Goal: Task Accomplishment & Management: Complete application form

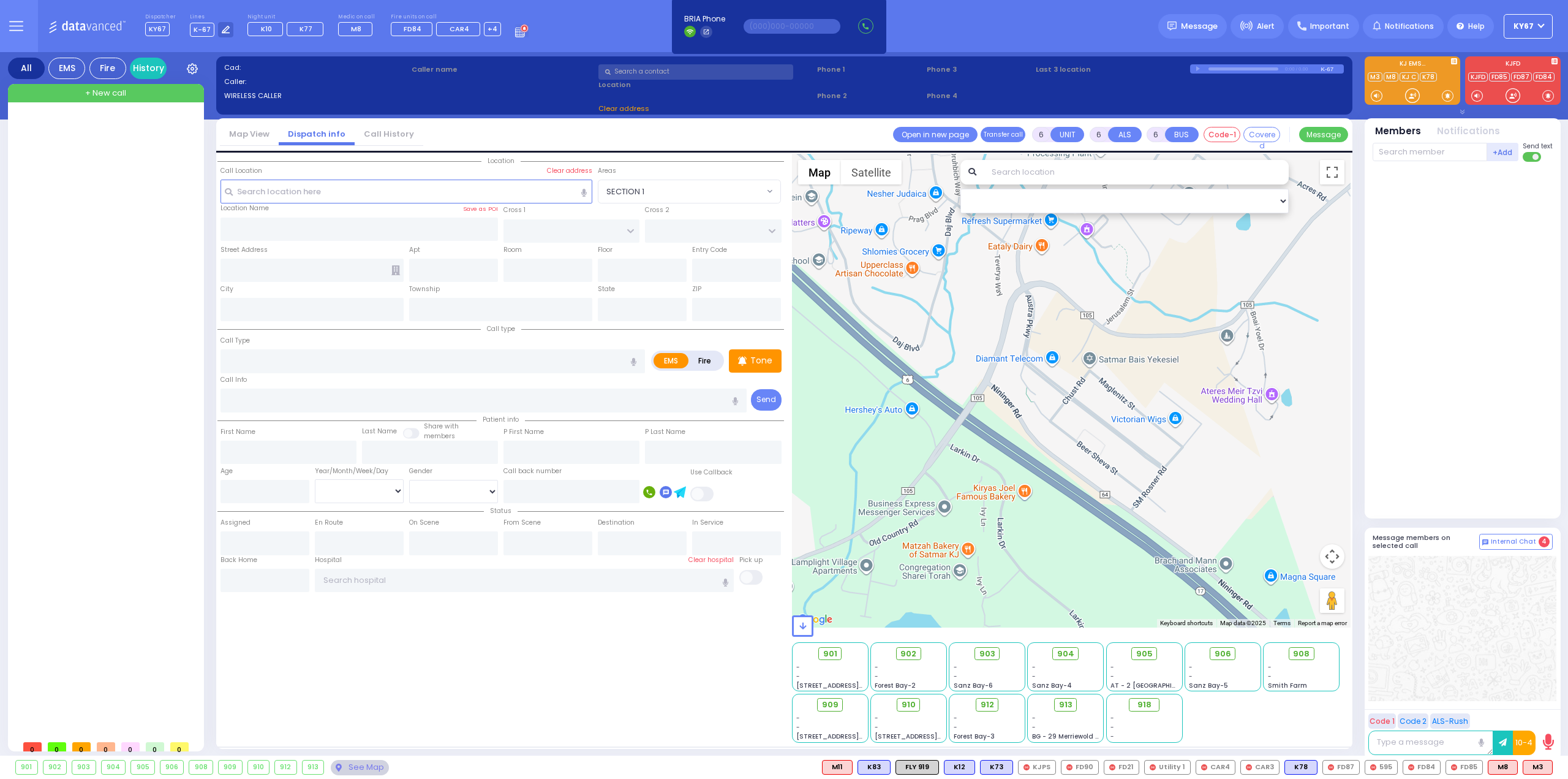
select select
type input "2"
type input "1"
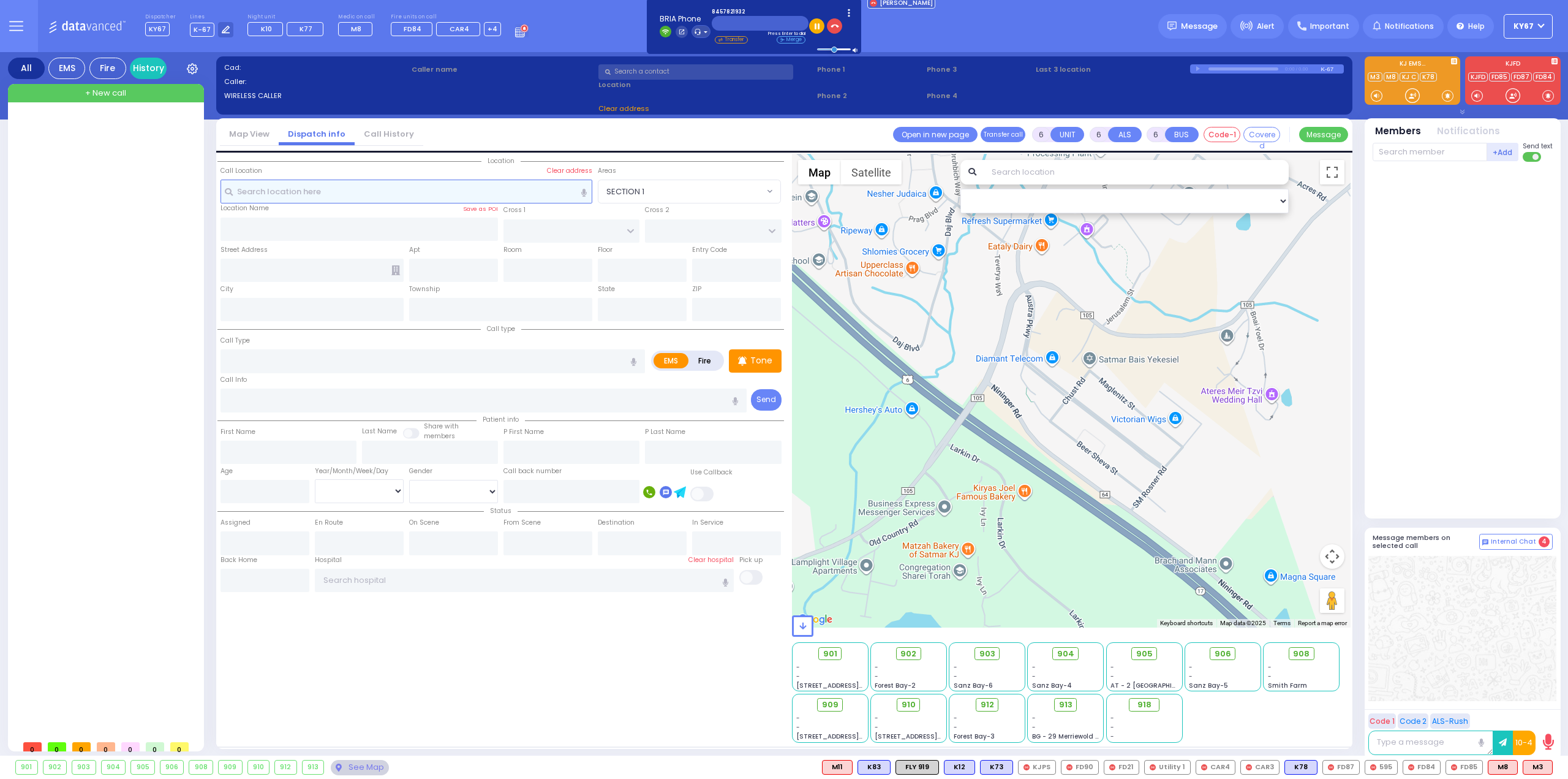
type input "1"
select select
radio input "true"
type input "[PERSON_NAME]"
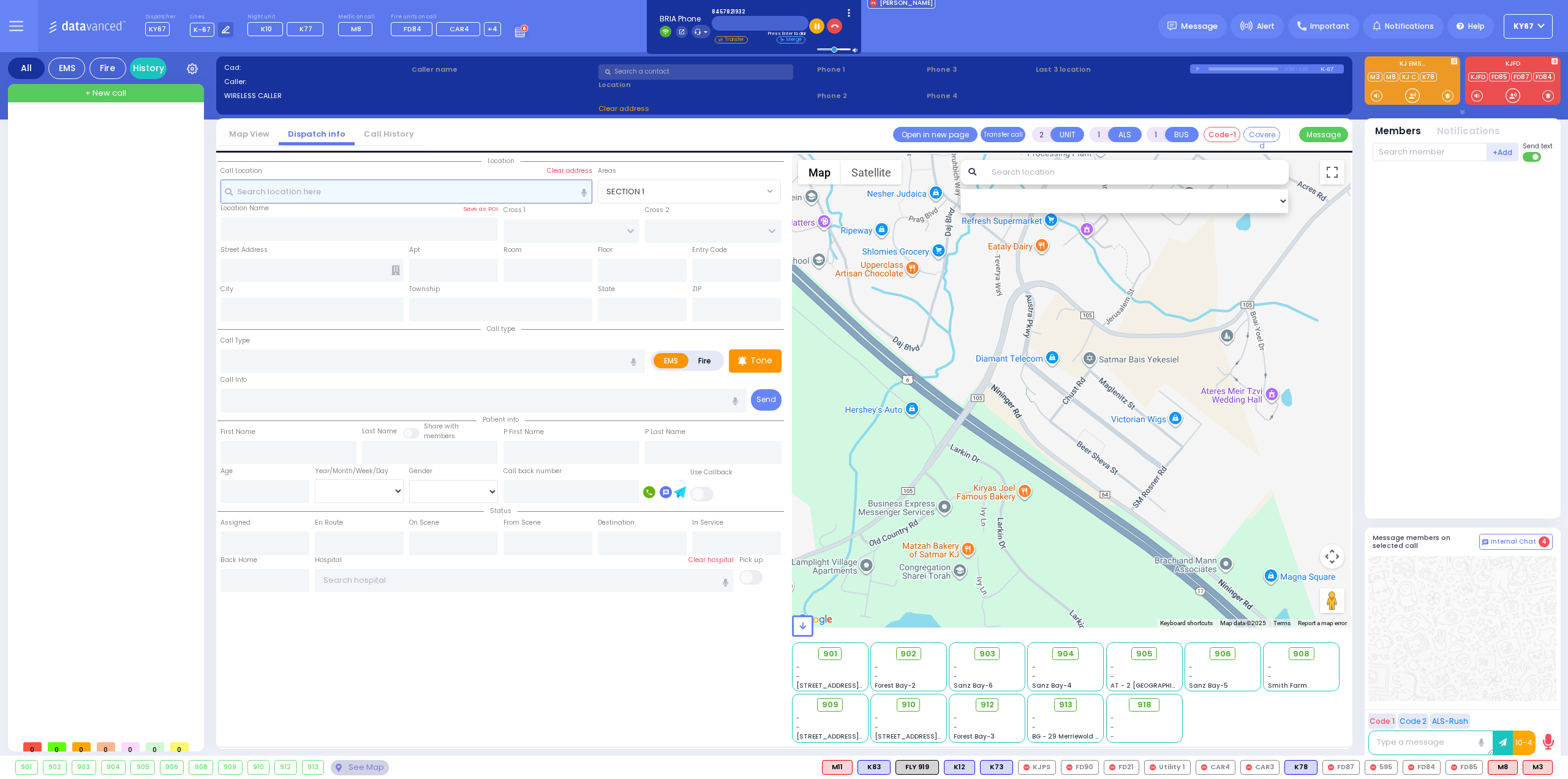
select select
type input "04:38"
select select "Hatzalah Garages"
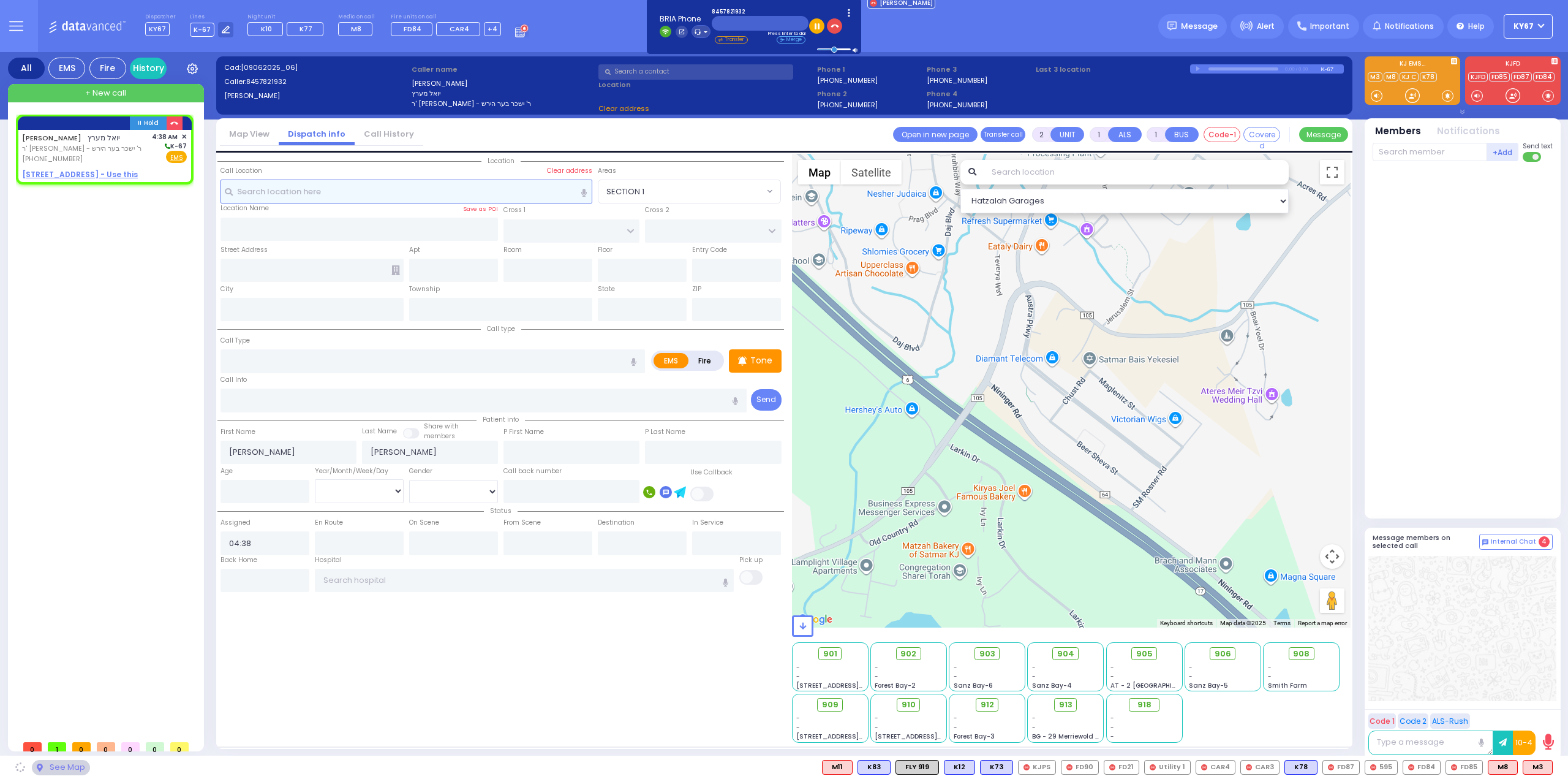
select select
radio input "true"
select select
select select "Hatzalah Garages"
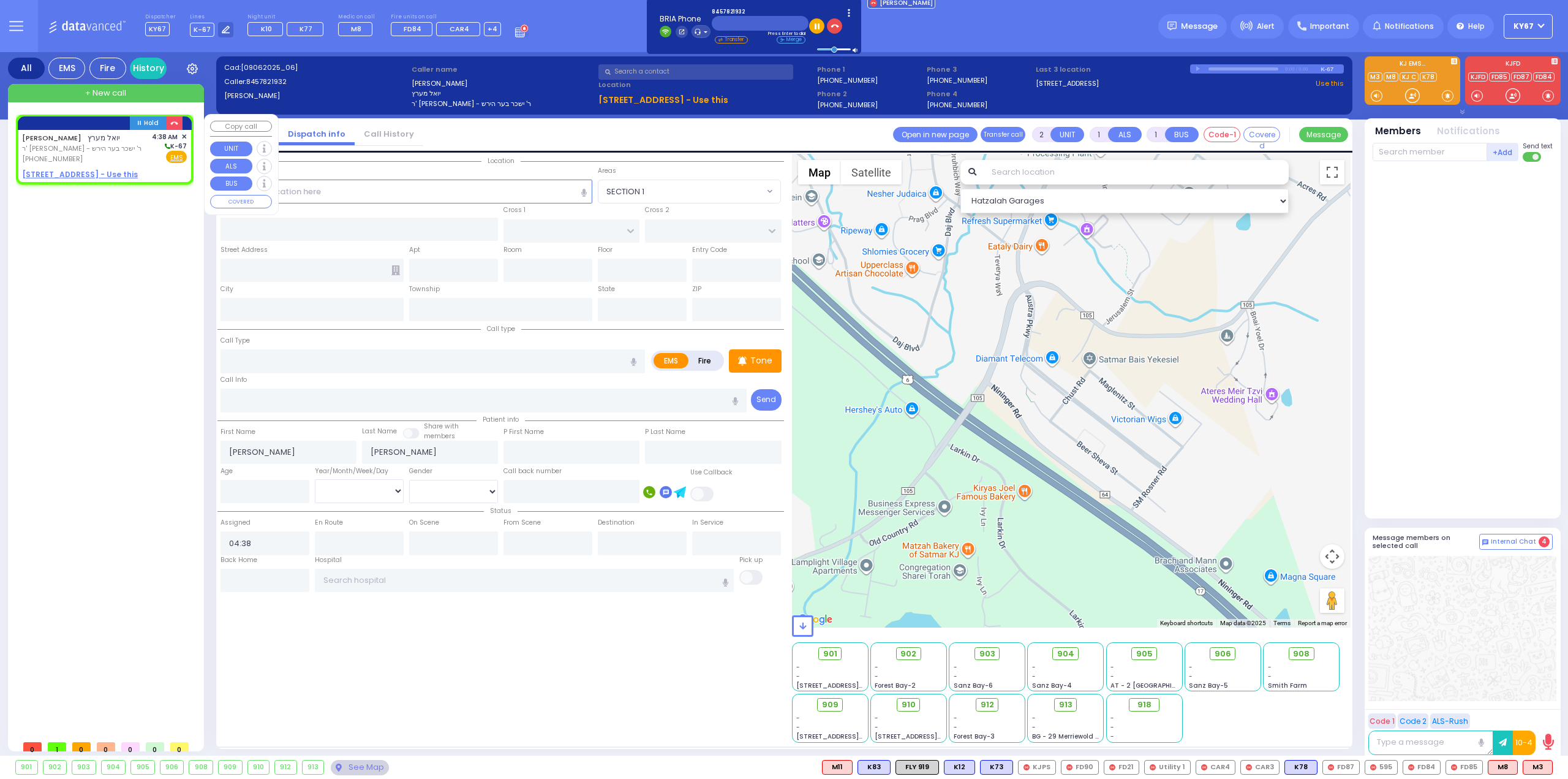
click at [127, 150] on div "JOEL MERTZ יואל מערץ ר' אברהם יצחק - ר' ישכר בער הירש (845) 782-1932 4:38 AM ✕ …" at bounding box center [104, 147] width 165 height 33
select select
radio input "true"
select select
select select "Hatzalah Garages"
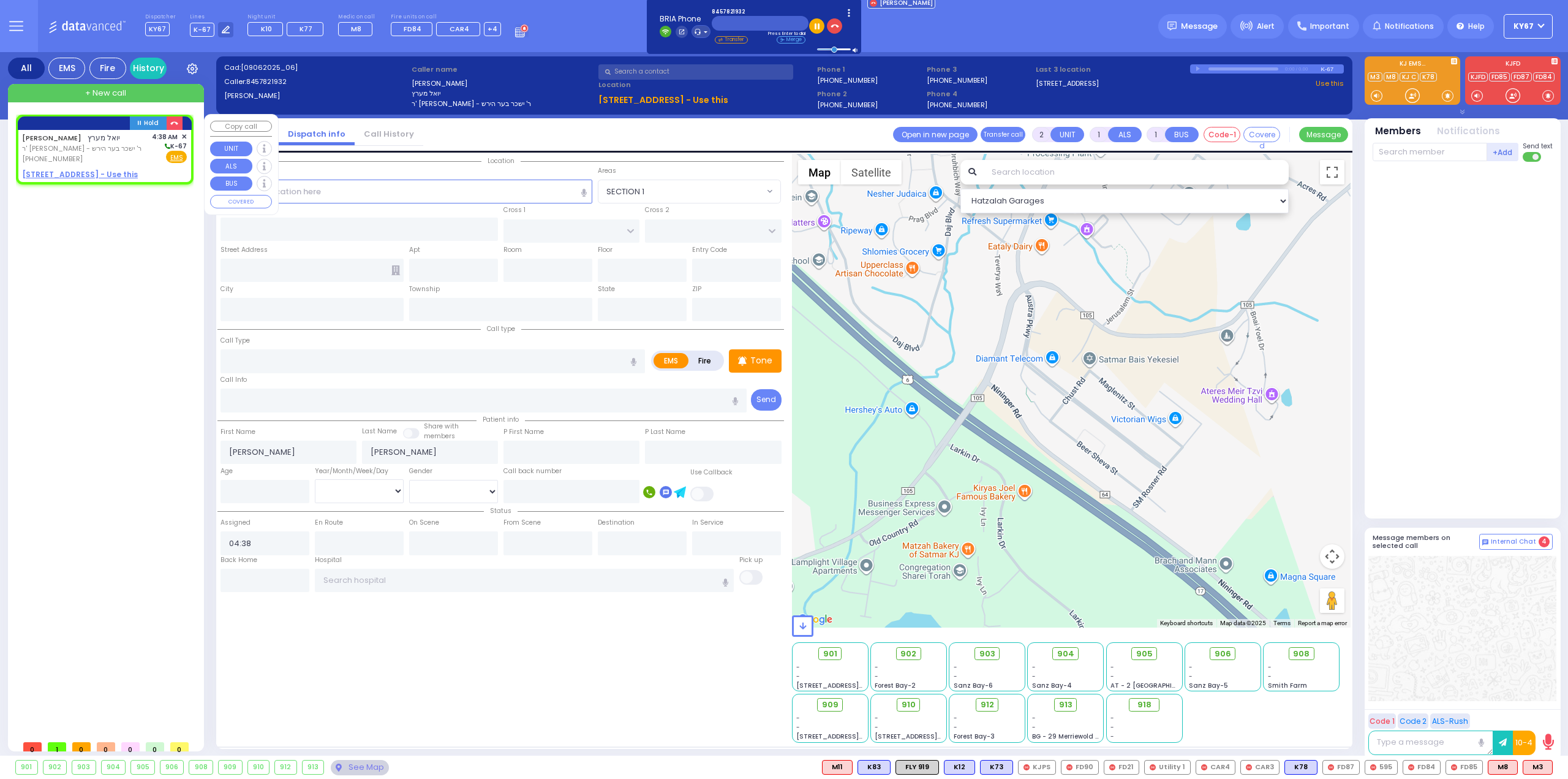
click at [68, 174] on u "3 FRANKFURT RD 301 - Use this" at bounding box center [80, 174] width 115 height 10
select select
radio input "true"
select select
select select "Hatzalah Garages"
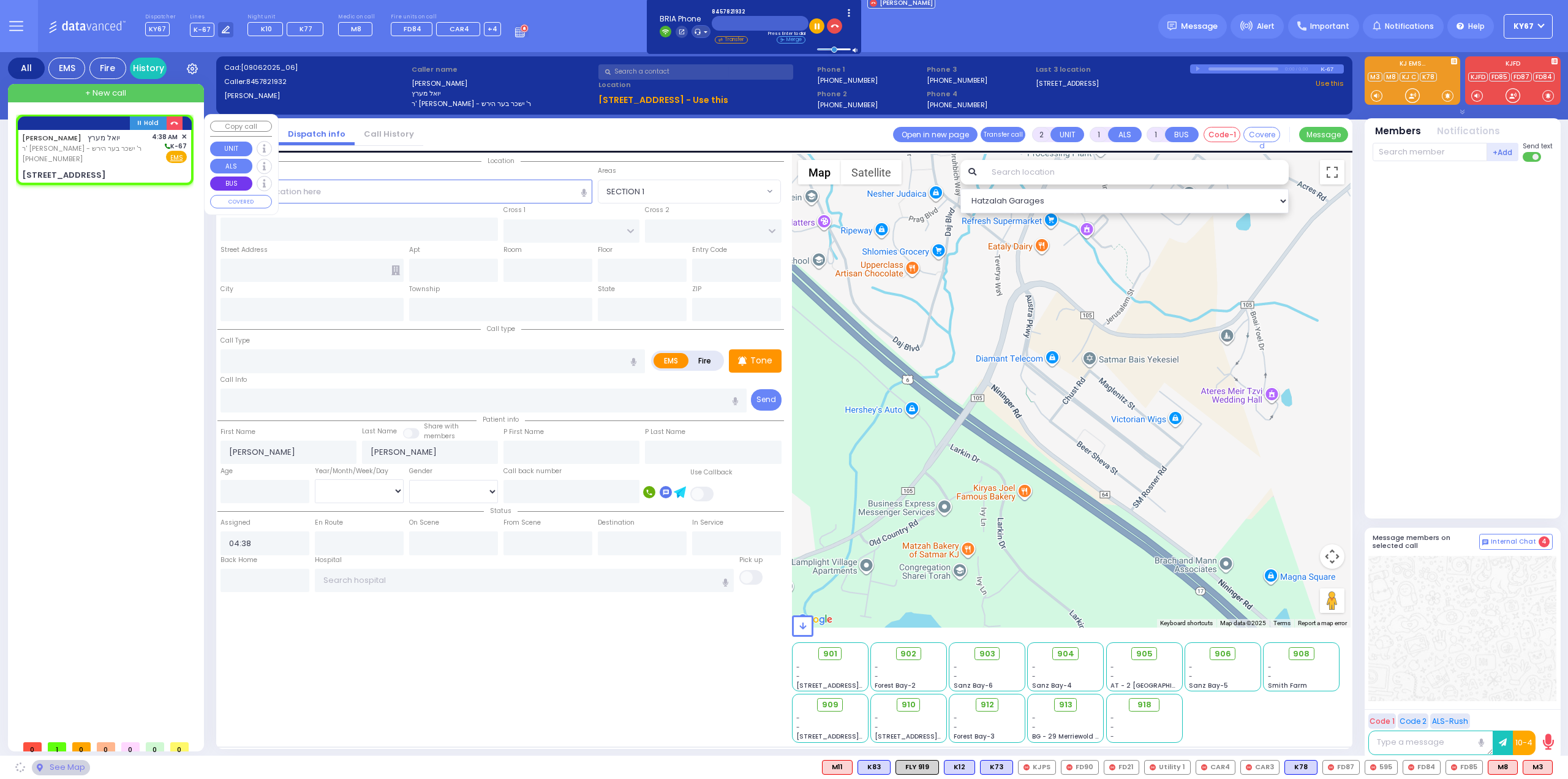
select select
radio input "true"
select select
select select "Hatzalah Garages"
type input "[GEOGRAPHIC_DATA]"
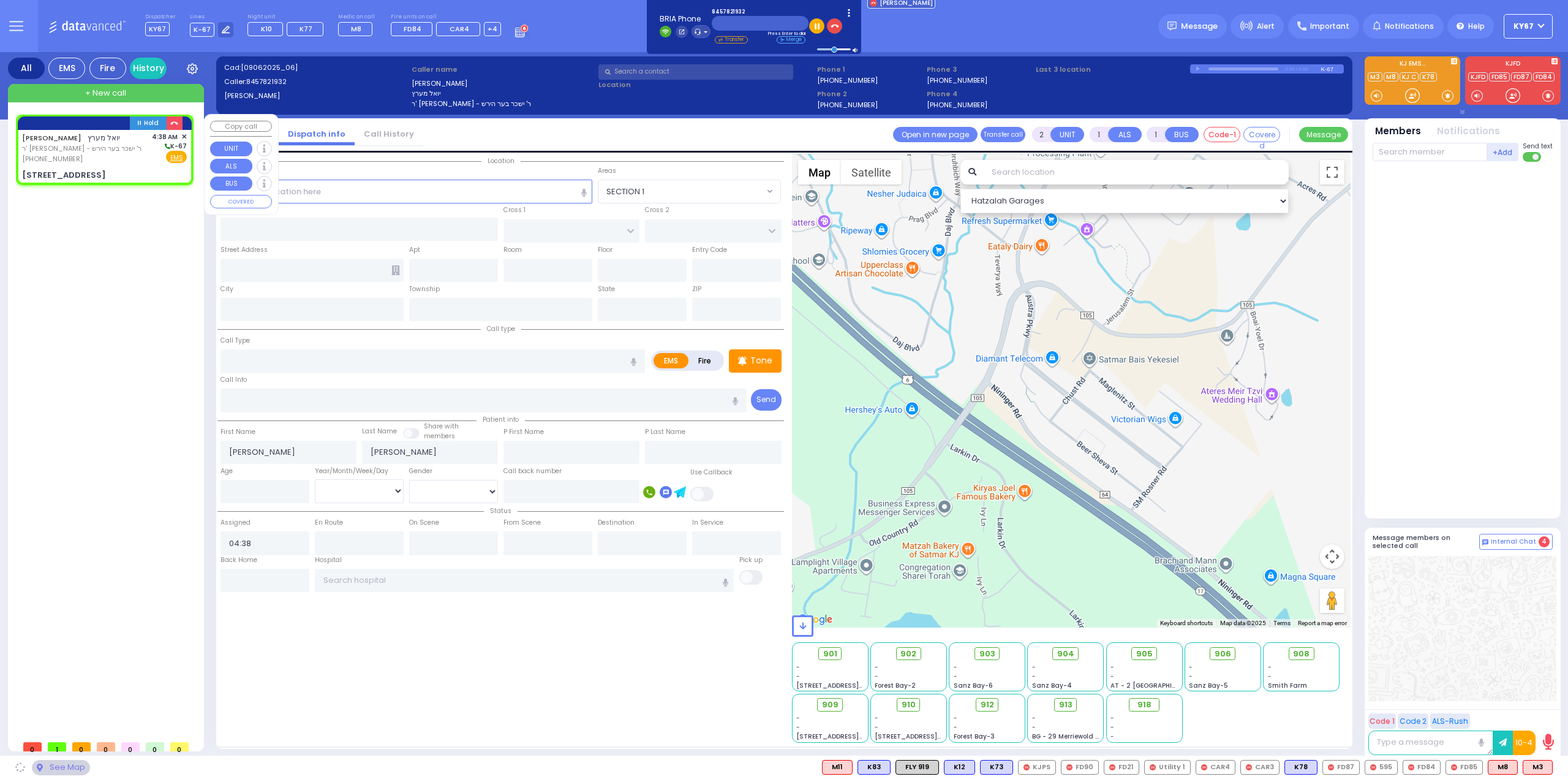
type input "DINEV COURT"
type input "[STREET_ADDRESS]"
type input "301"
type input "Monroe"
type input "[US_STATE]"
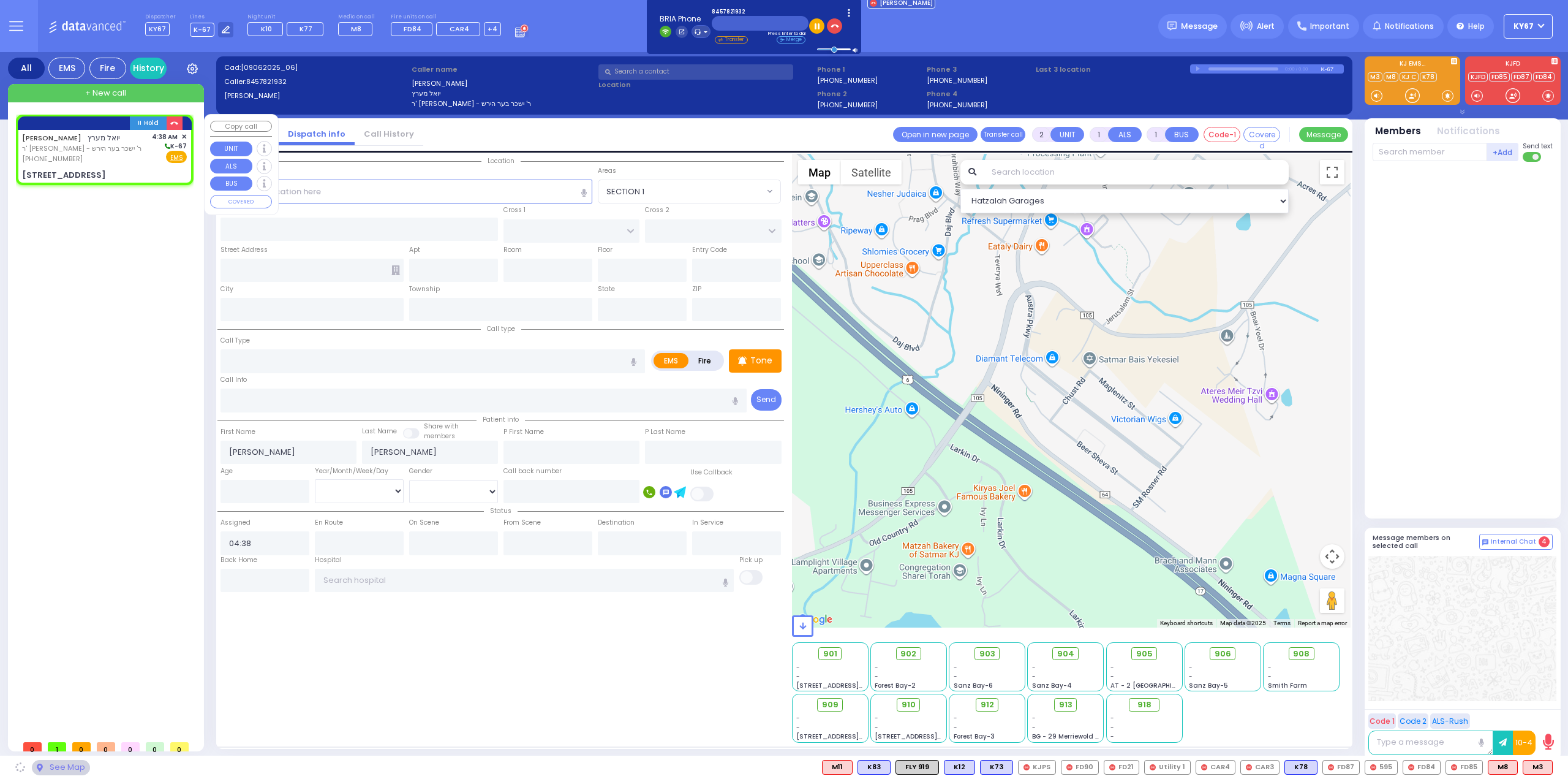
type input "10950"
select select "BEIRECH MOSHE"
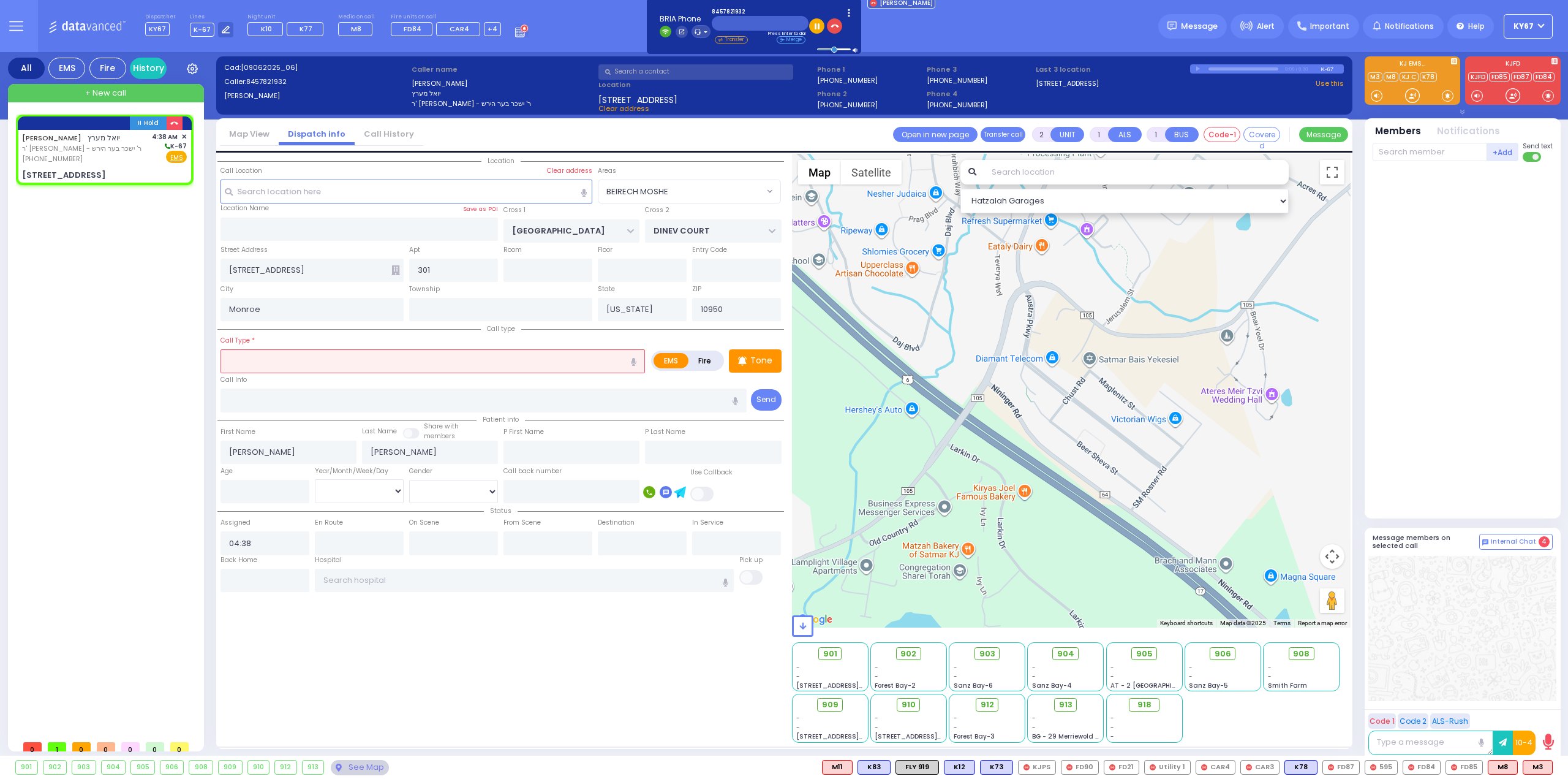
click at [336, 359] on input "text" at bounding box center [432, 361] width 424 height 23
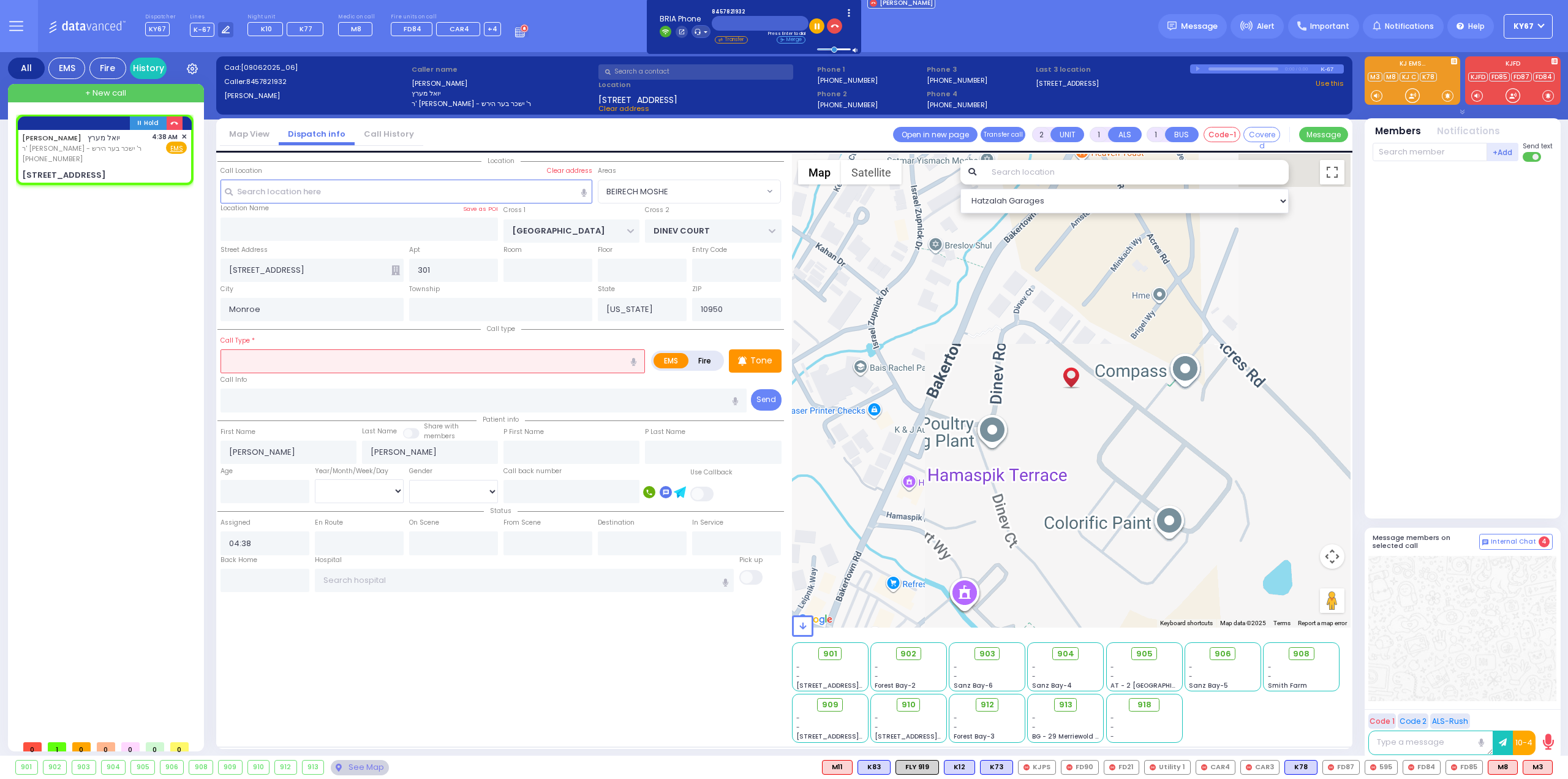
select select
radio input "true"
select select
select select "Hatzalah Garages"
select select "BEIRECH MOSHE"
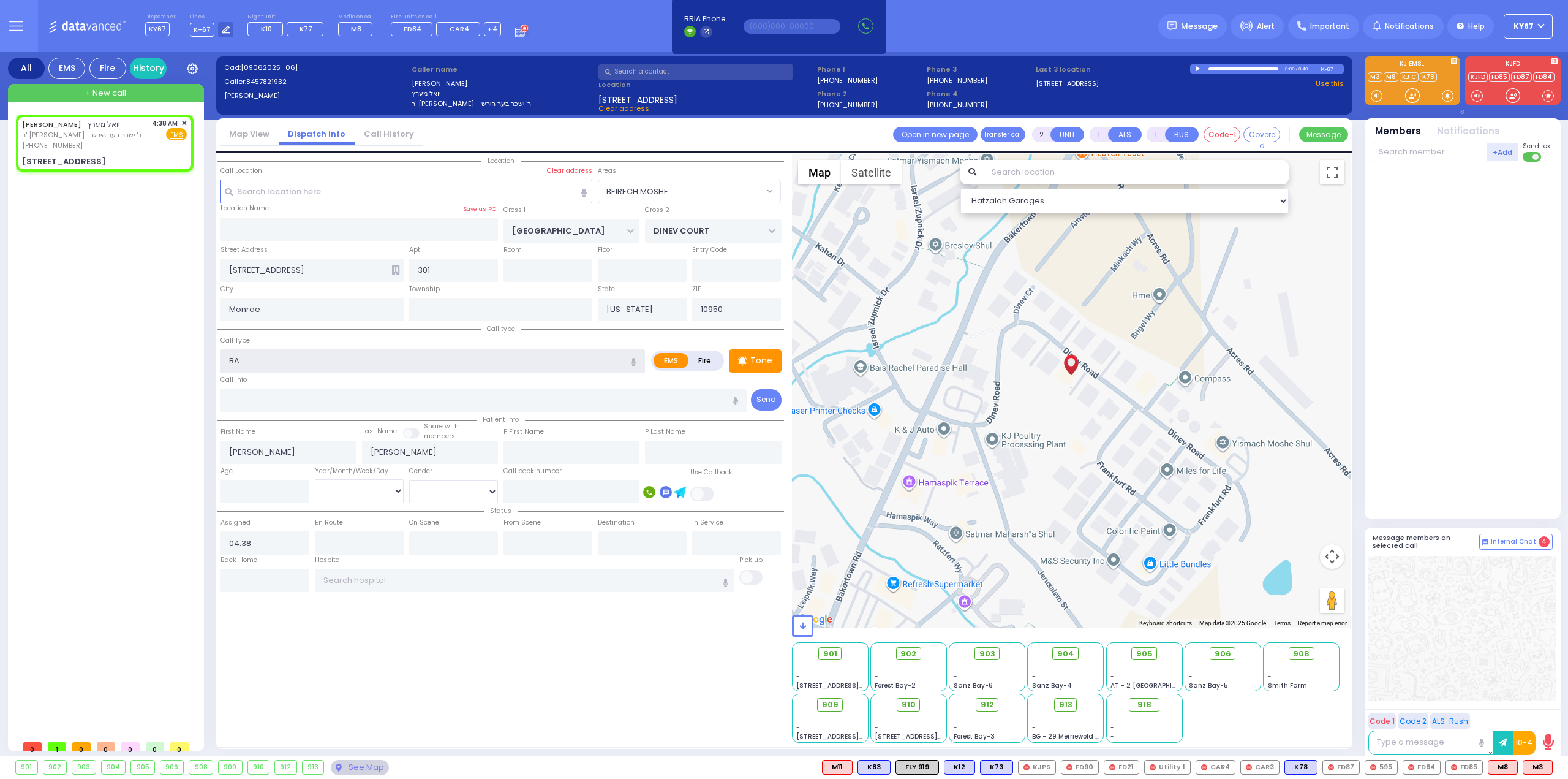
type input "B"
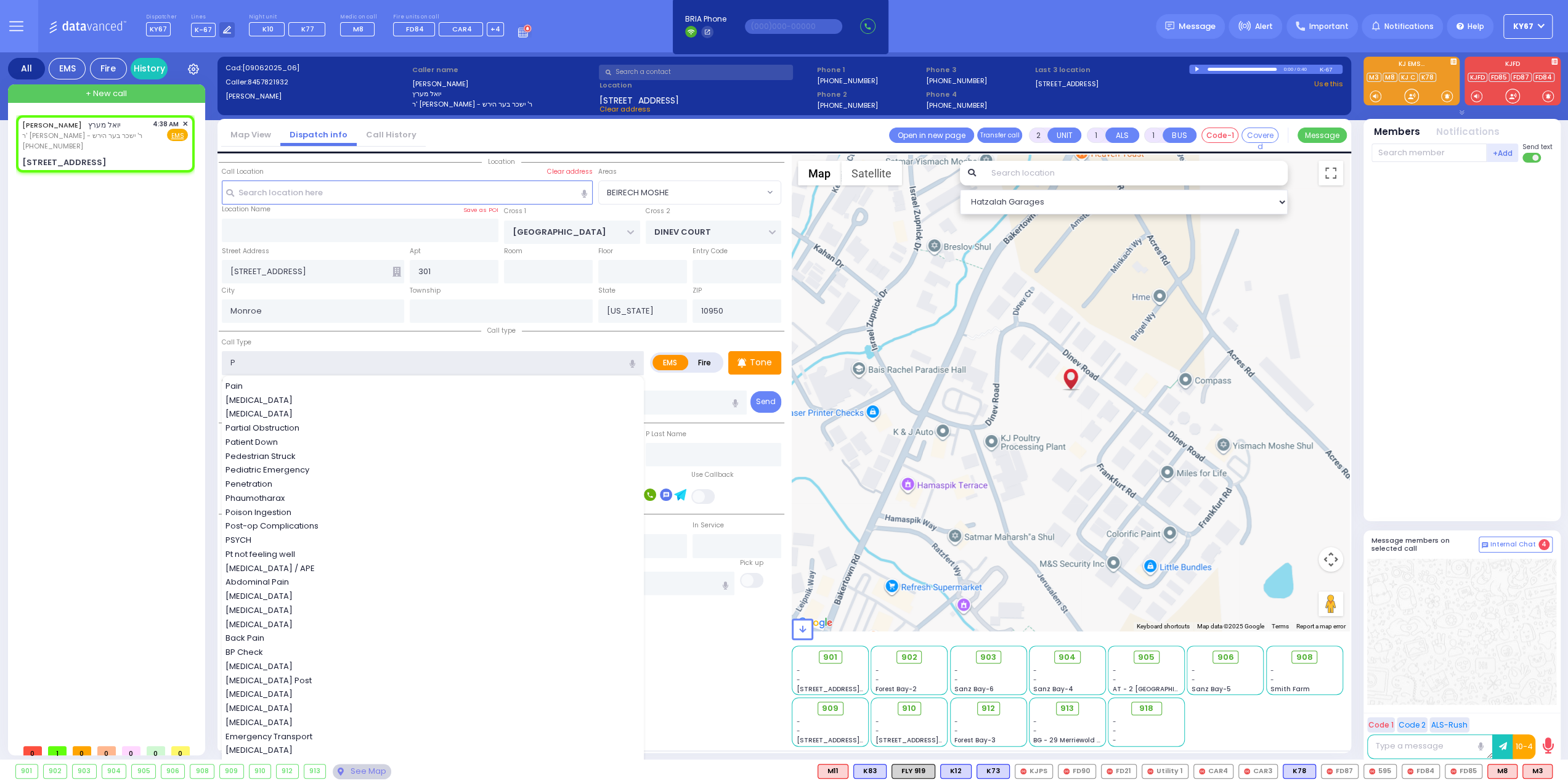
type input "PT"
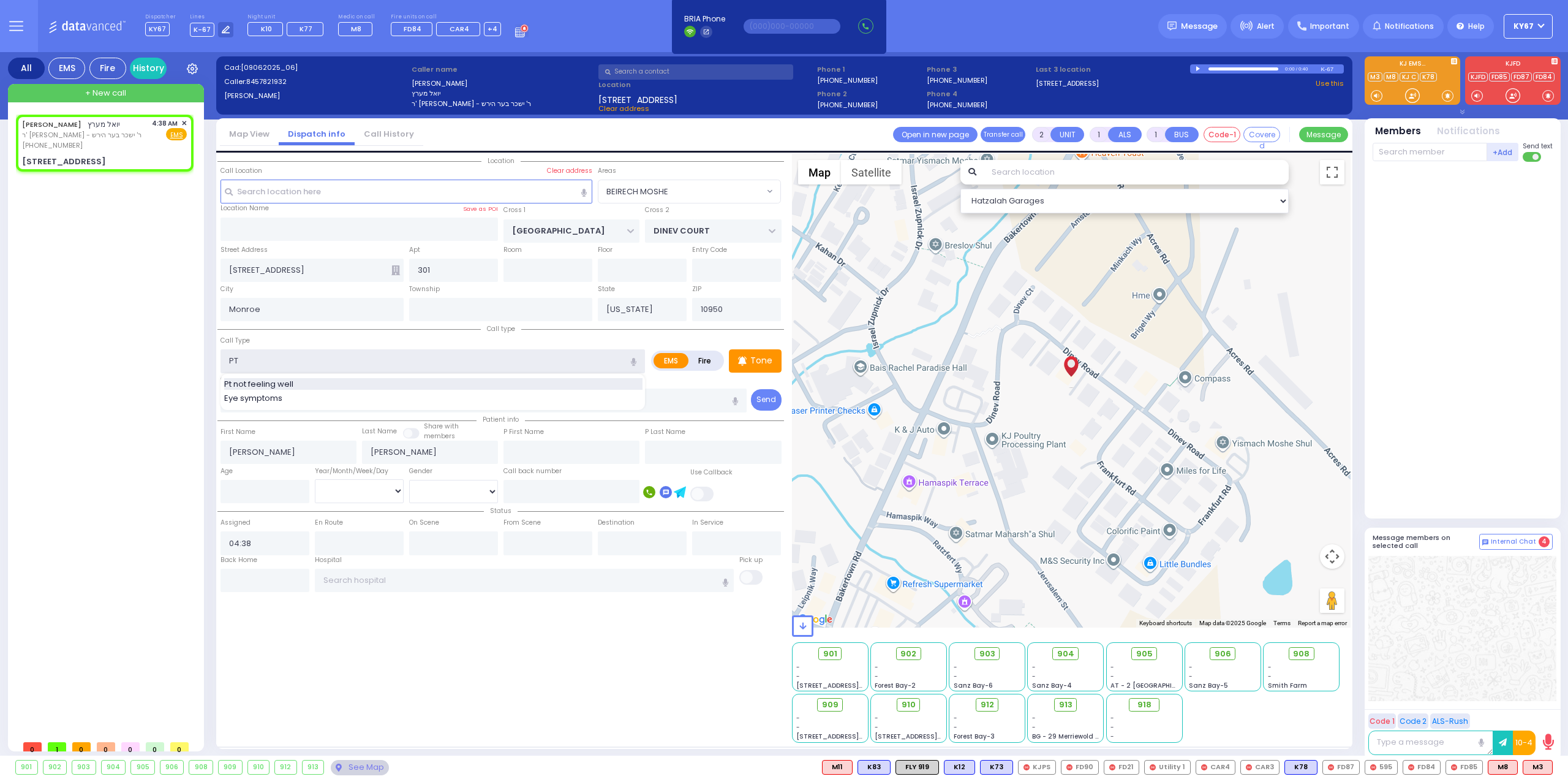
select select
radio input "true"
select select
select select "Hatzalah Garages"
click at [309, 383] on div "Pt not feeling well" at bounding box center [433, 384] width 418 height 12
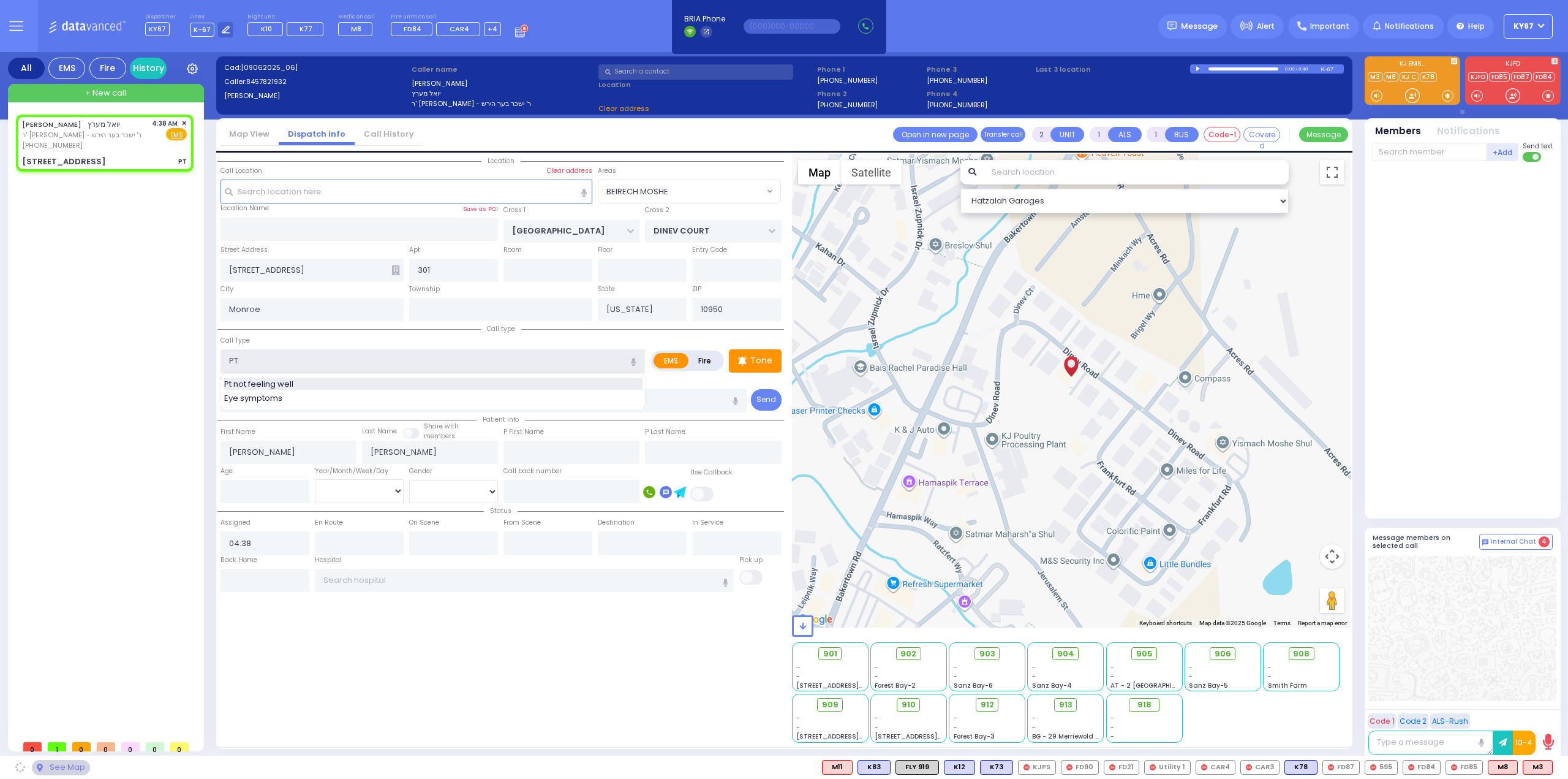
type input "Pt not feeling well"
select select "BEIRECH MOSHE"
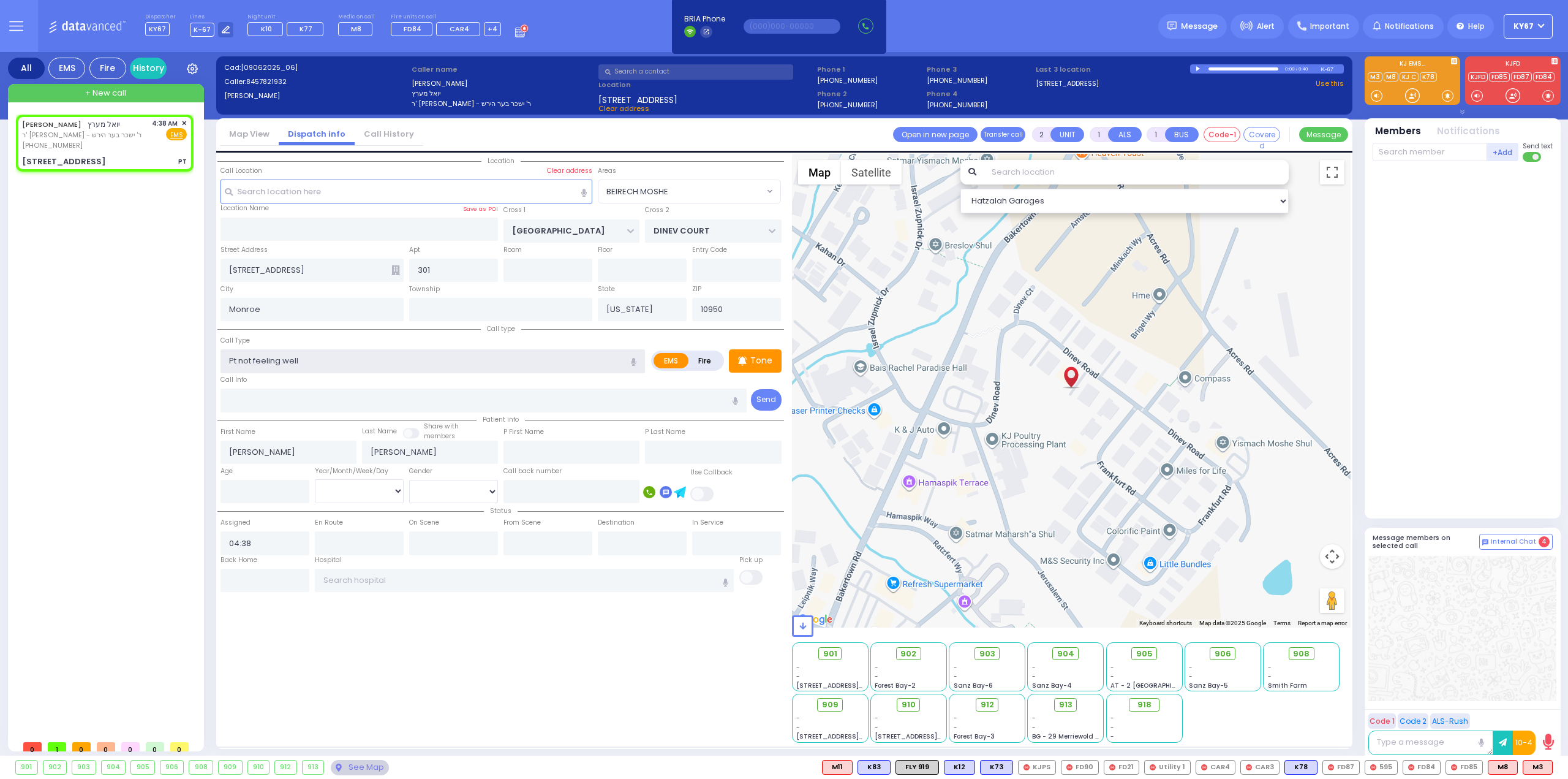
type input "1"
type input "0"
click at [235, 358] on input "Pt not feeling well" at bounding box center [432, 361] width 424 height 23
type input "not feeling well"
select select
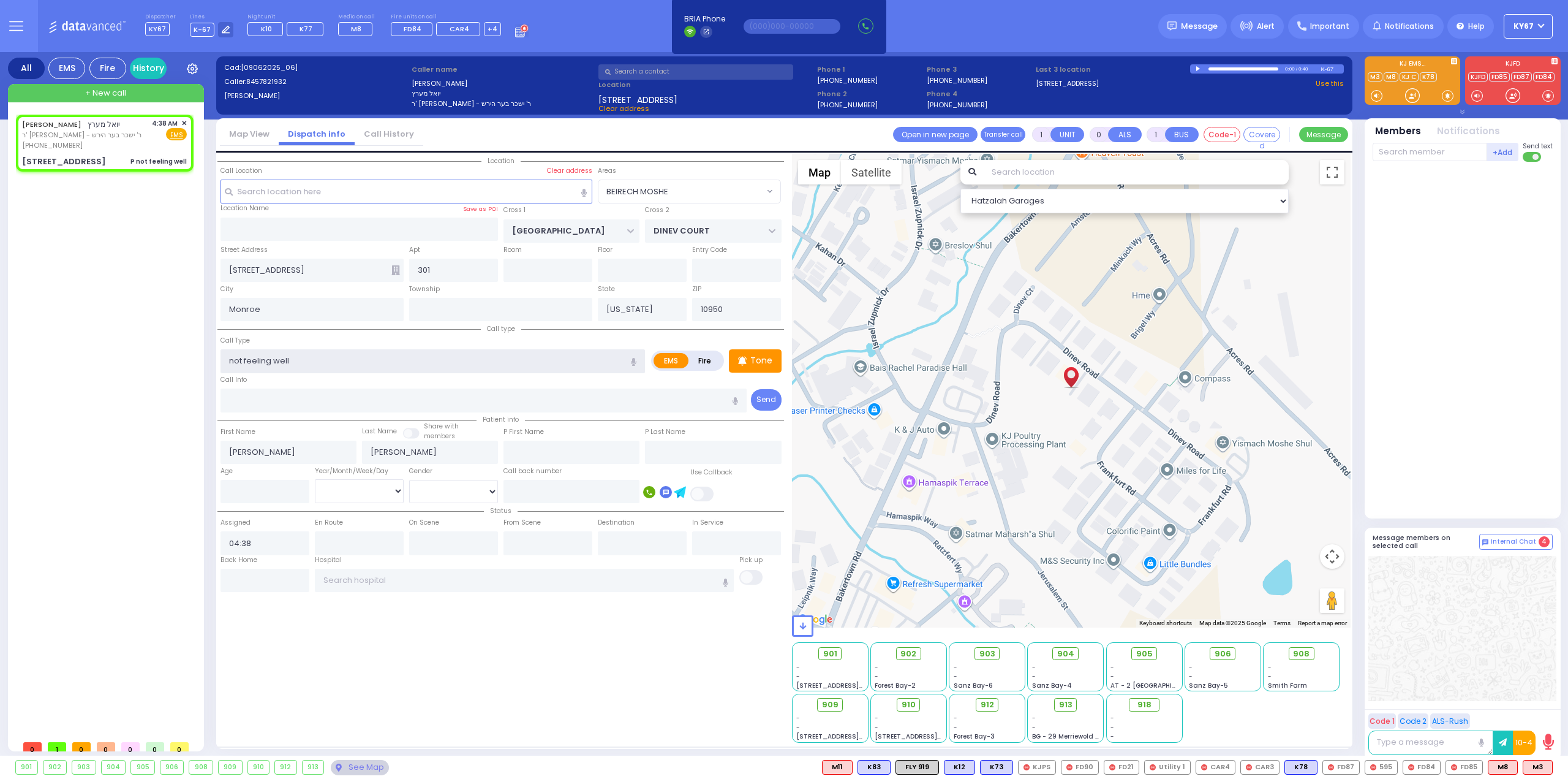
radio input "true"
select select
select select "Hatzalah Garages"
select select "BEIRECH MOSHE"
type input "Baby not feeling well"
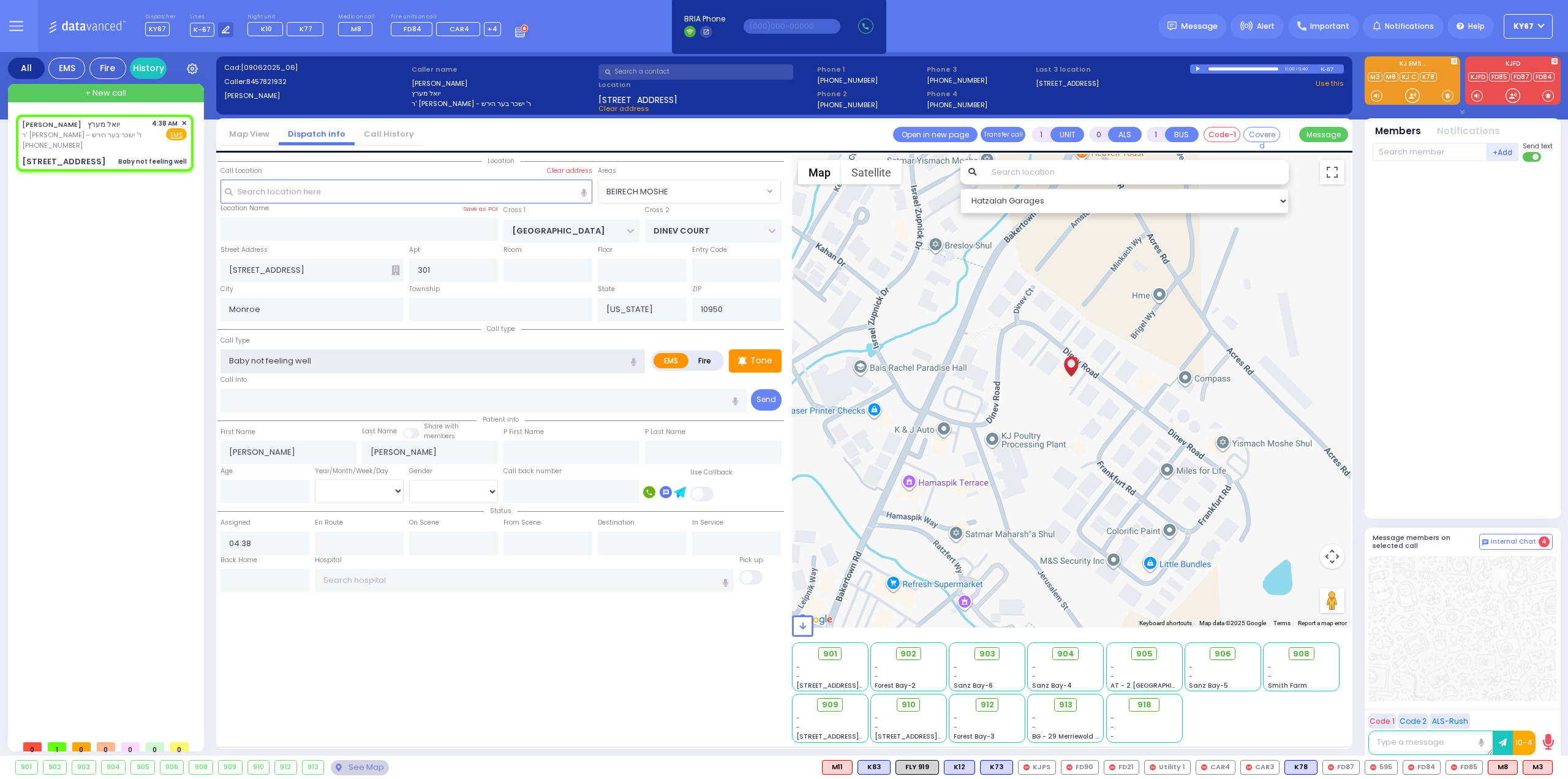
select select
radio input "true"
select select
select select "Hatzalah Garages"
select select "BEIRECH MOSHE"
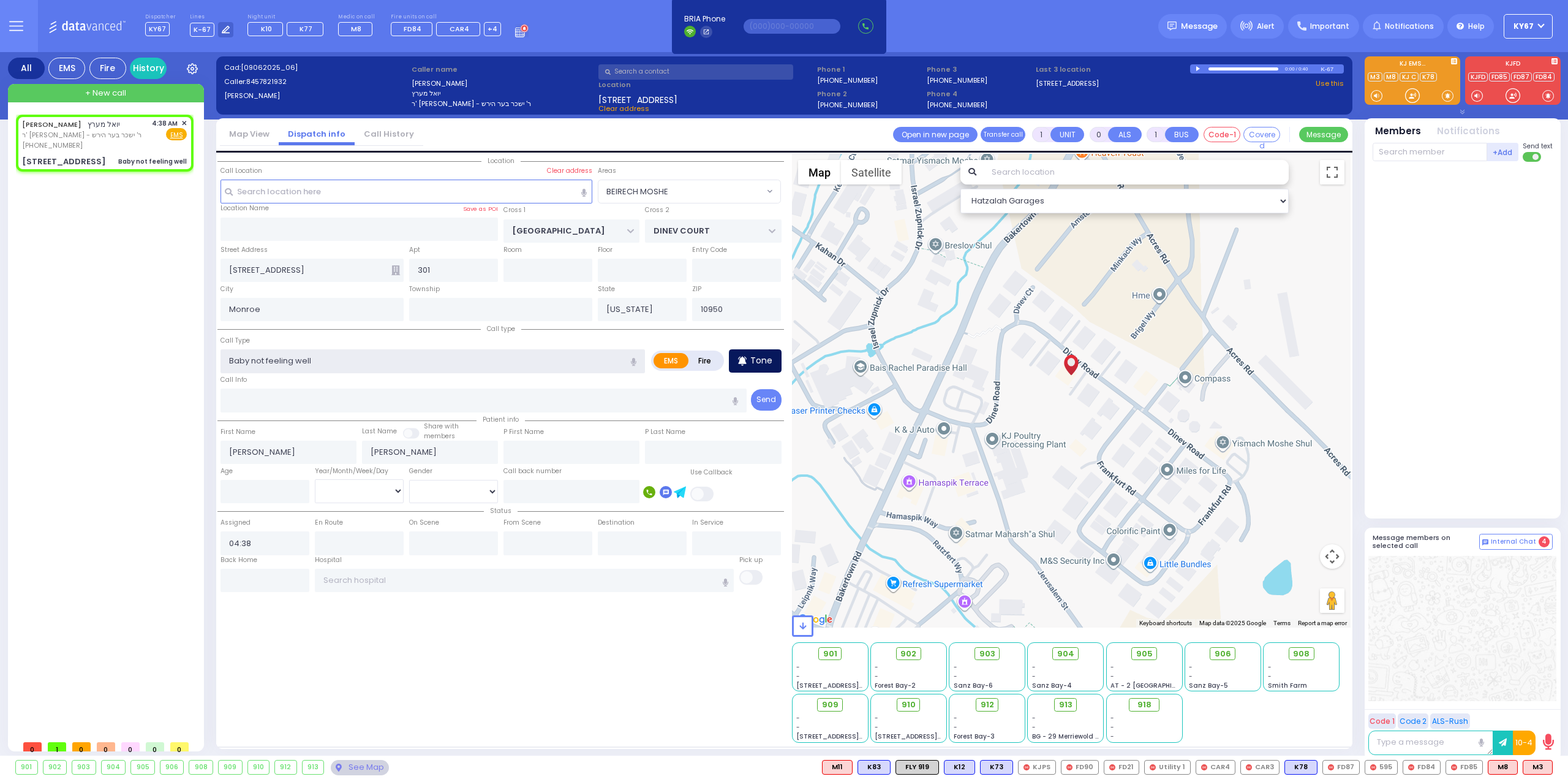
type input "Baby not feeling well"
select select
radio input "true"
select select
select select "Hatzalah Garages"
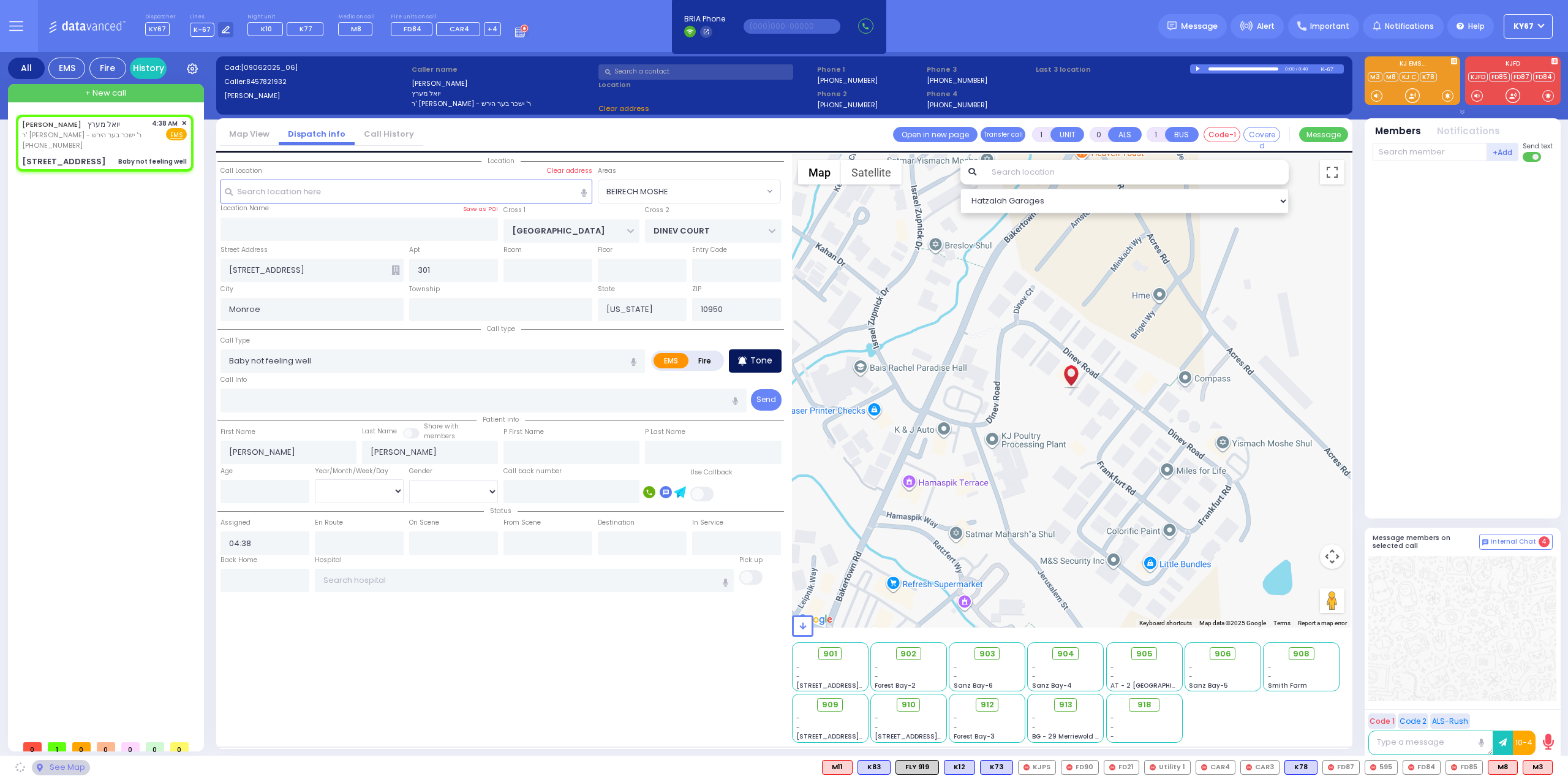
select select "BEIRECH MOSHE"
click at [758, 356] on p "Tone" at bounding box center [762, 360] width 22 height 13
click at [318, 401] on input "text" at bounding box center [484, 400] width 527 height 23
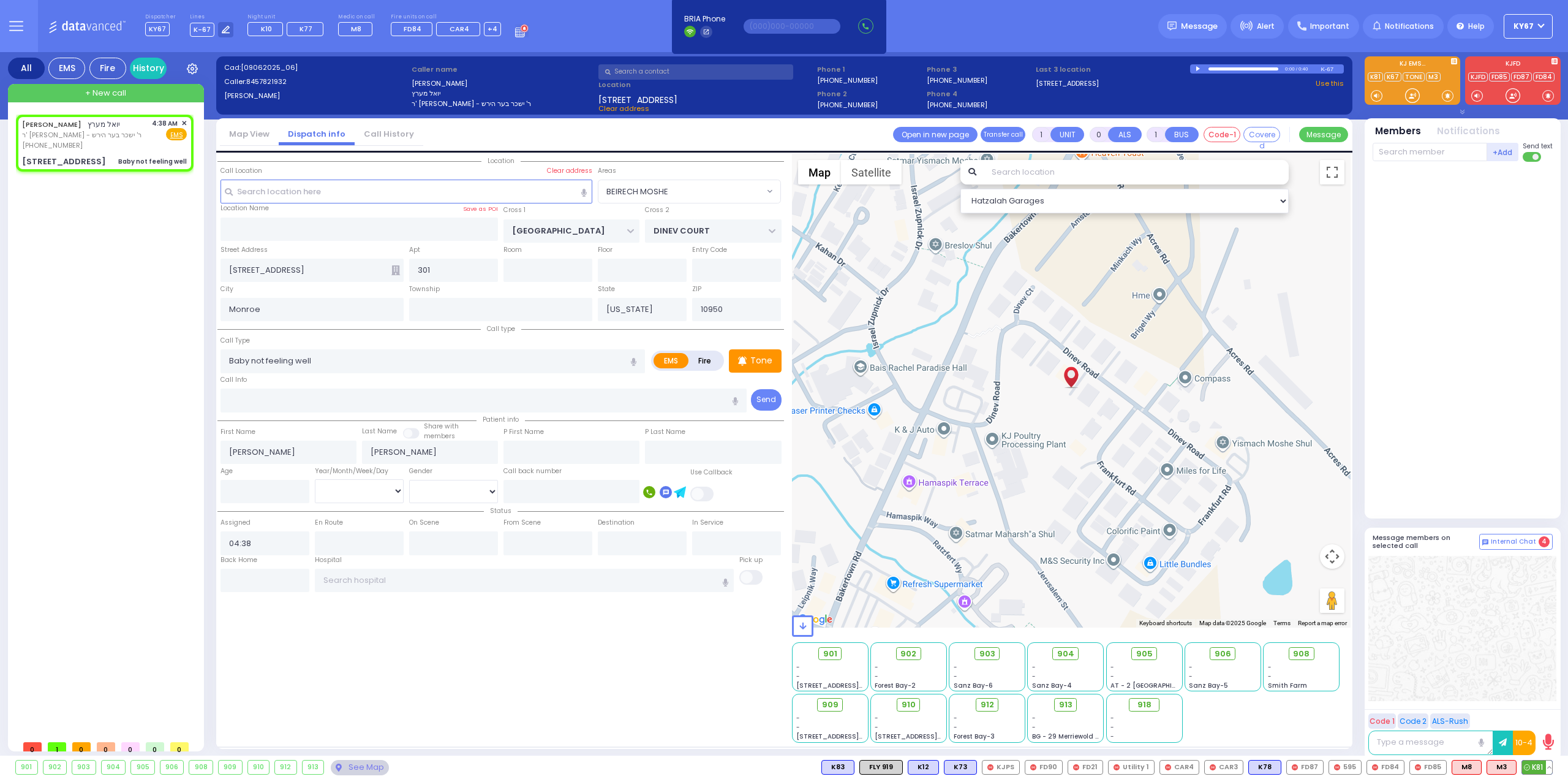
click at [1538, 772] on span "K81" at bounding box center [1537, 767] width 30 height 14
select select
radio input "true"
select select
type input "04:40"
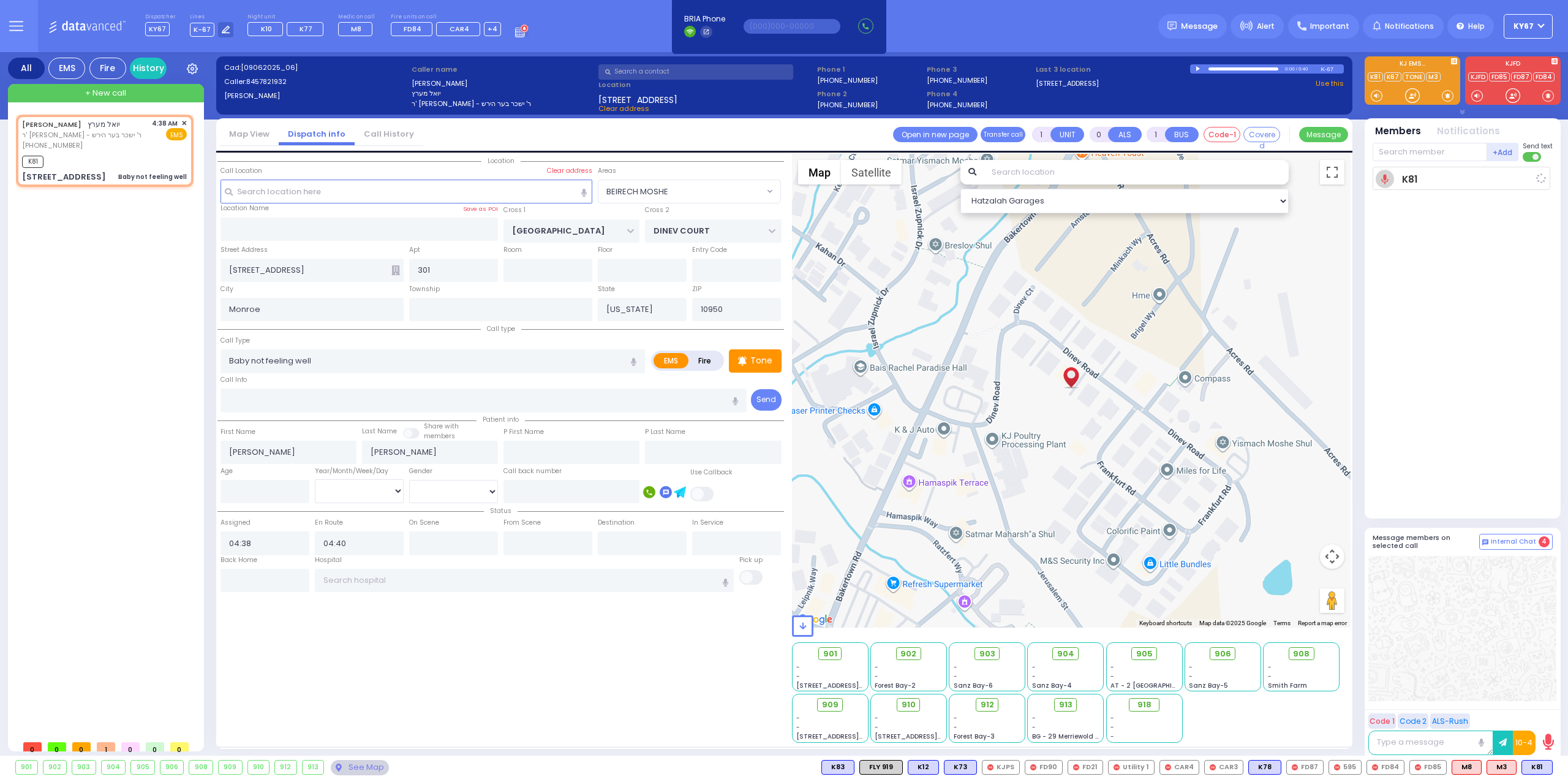
select select "Hatzalah Garages"
select select "BEIRECH MOSHE"
click at [1538, 769] on span "K102" at bounding box center [1534, 767] width 35 height 14
select select
radio input "true"
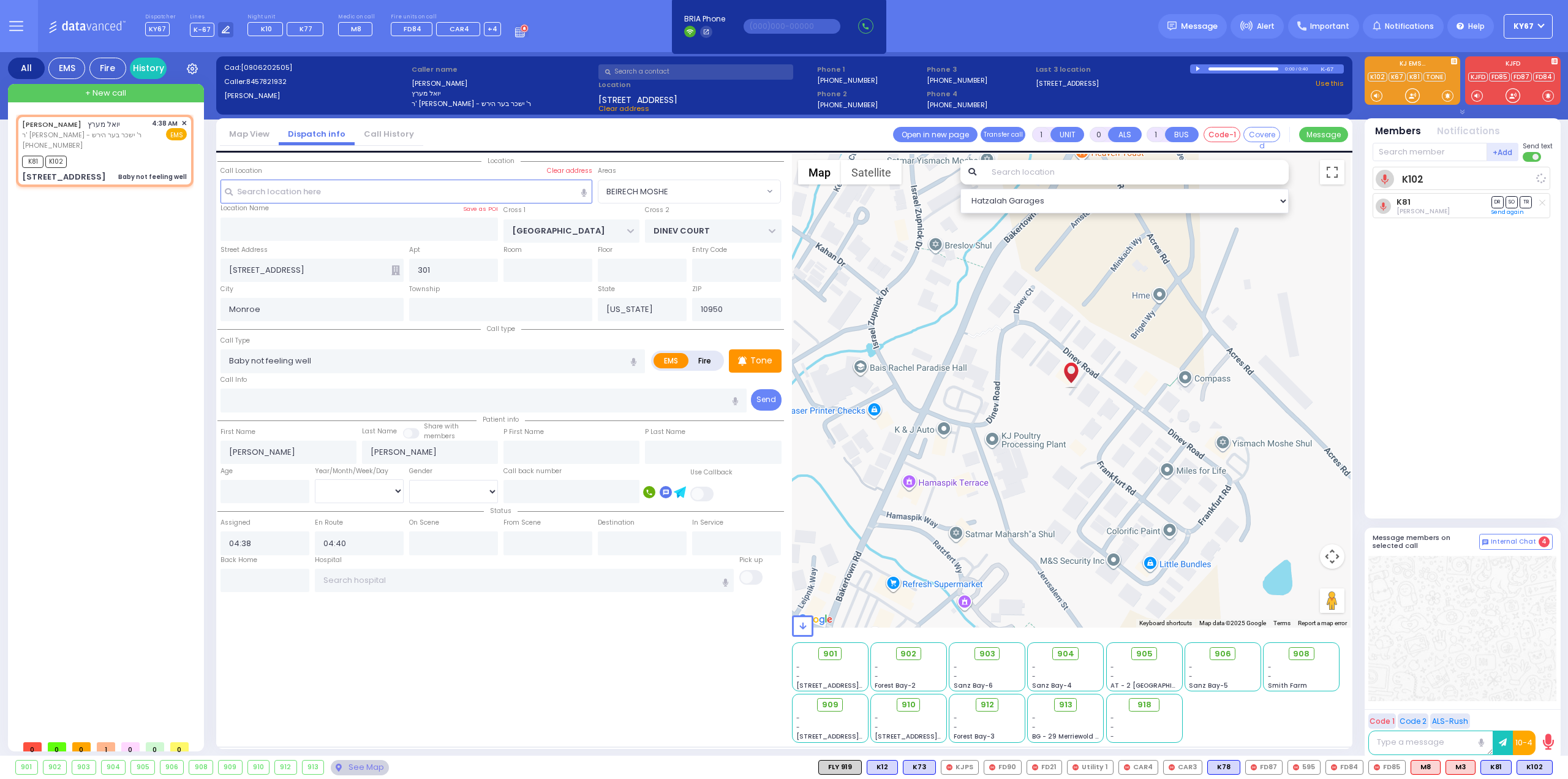
select select
select select "Hatzalah Garages"
select select "BEIRECH MOSHE"
click at [1536, 764] on span "K78" at bounding box center [1536, 767] width 32 height 14
select select
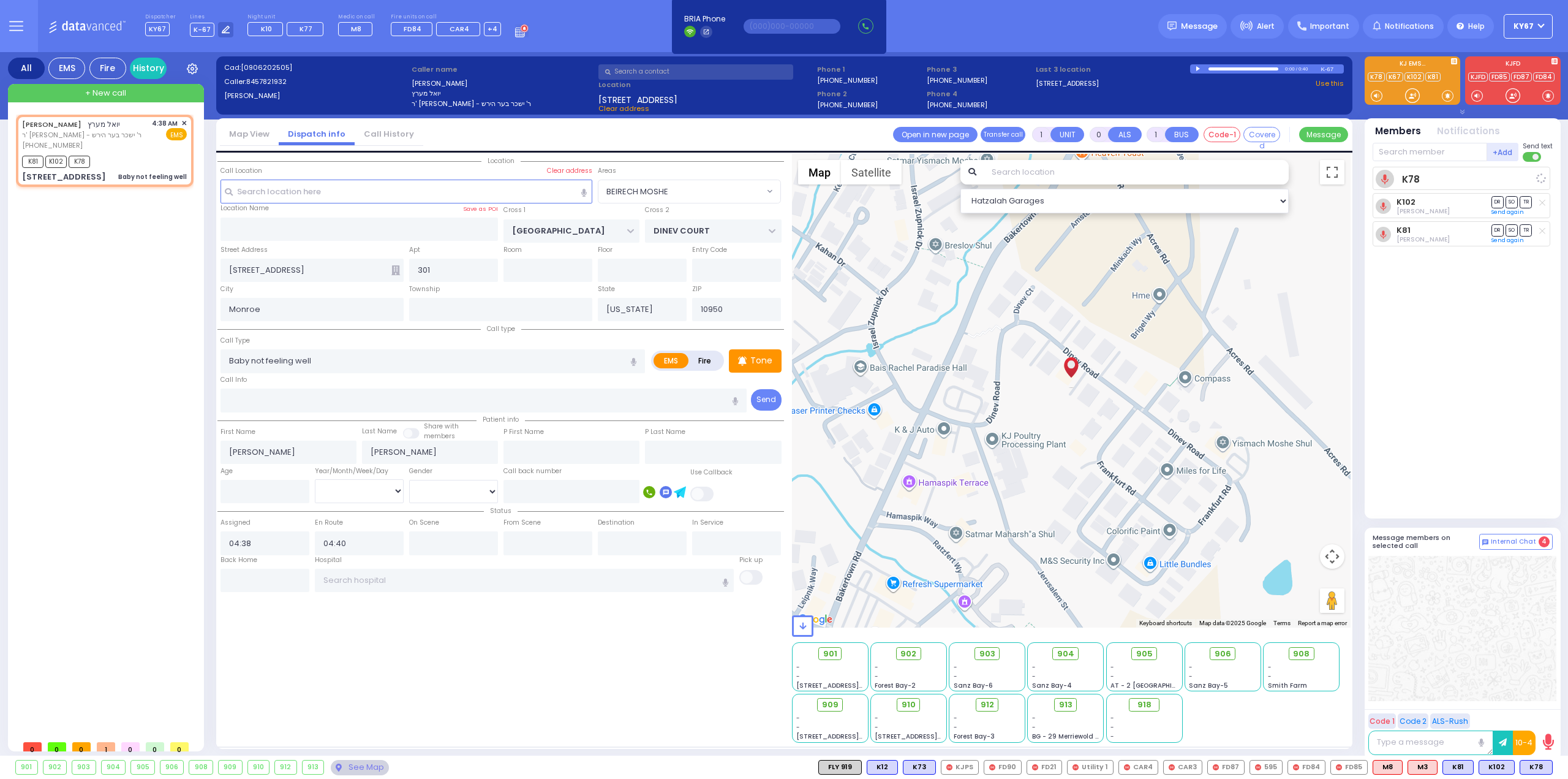
radio input "true"
select select
select select "Hatzalah Garages"
select select "BEIRECH MOSHE"
click at [1542, 770] on span "K91" at bounding box center [1537, 767] width 30 height 14
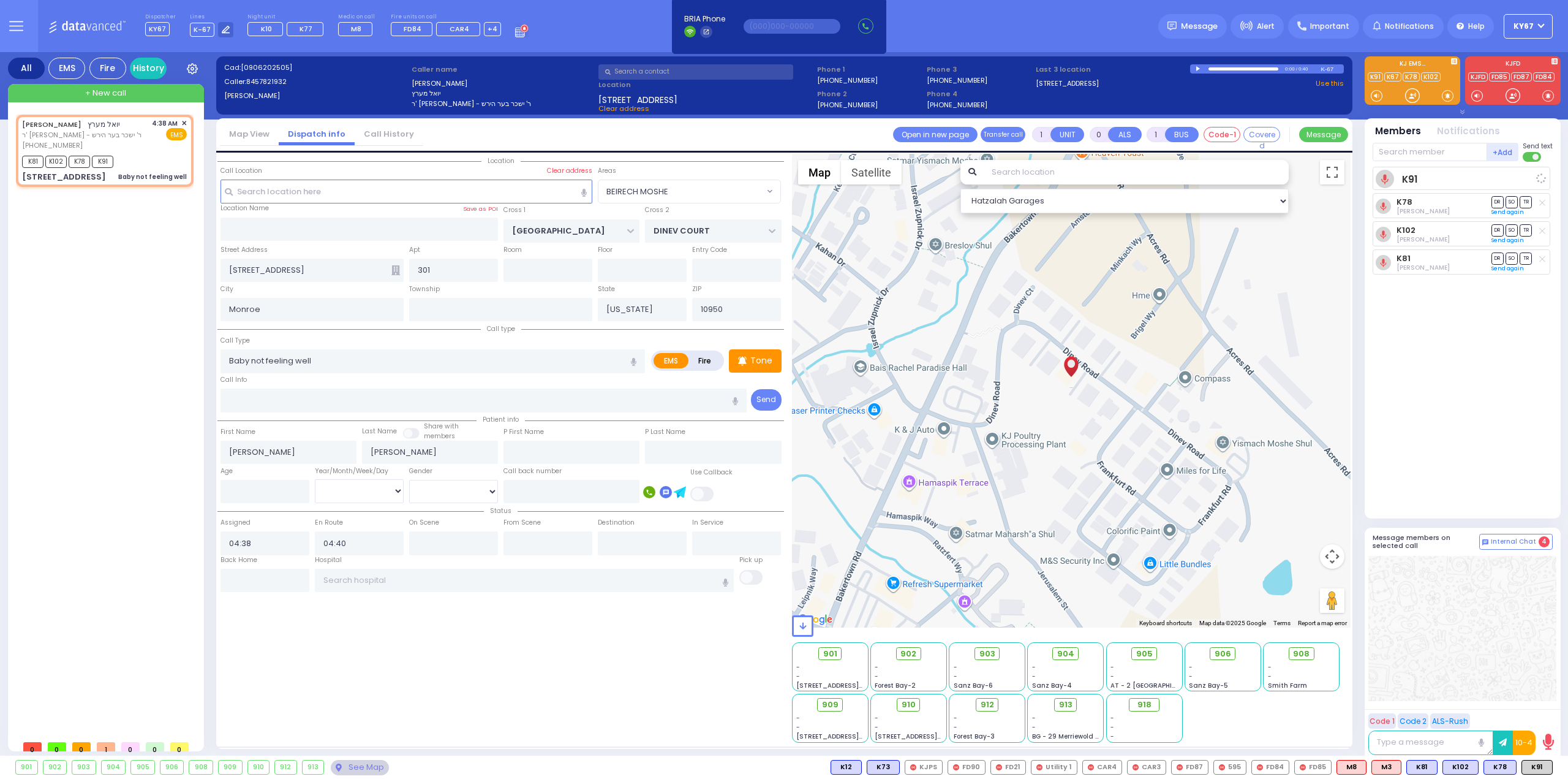
select select
radio input "true"
select select
select select "Hatzalah Garages"
select select "BEIRECH MOSHE"
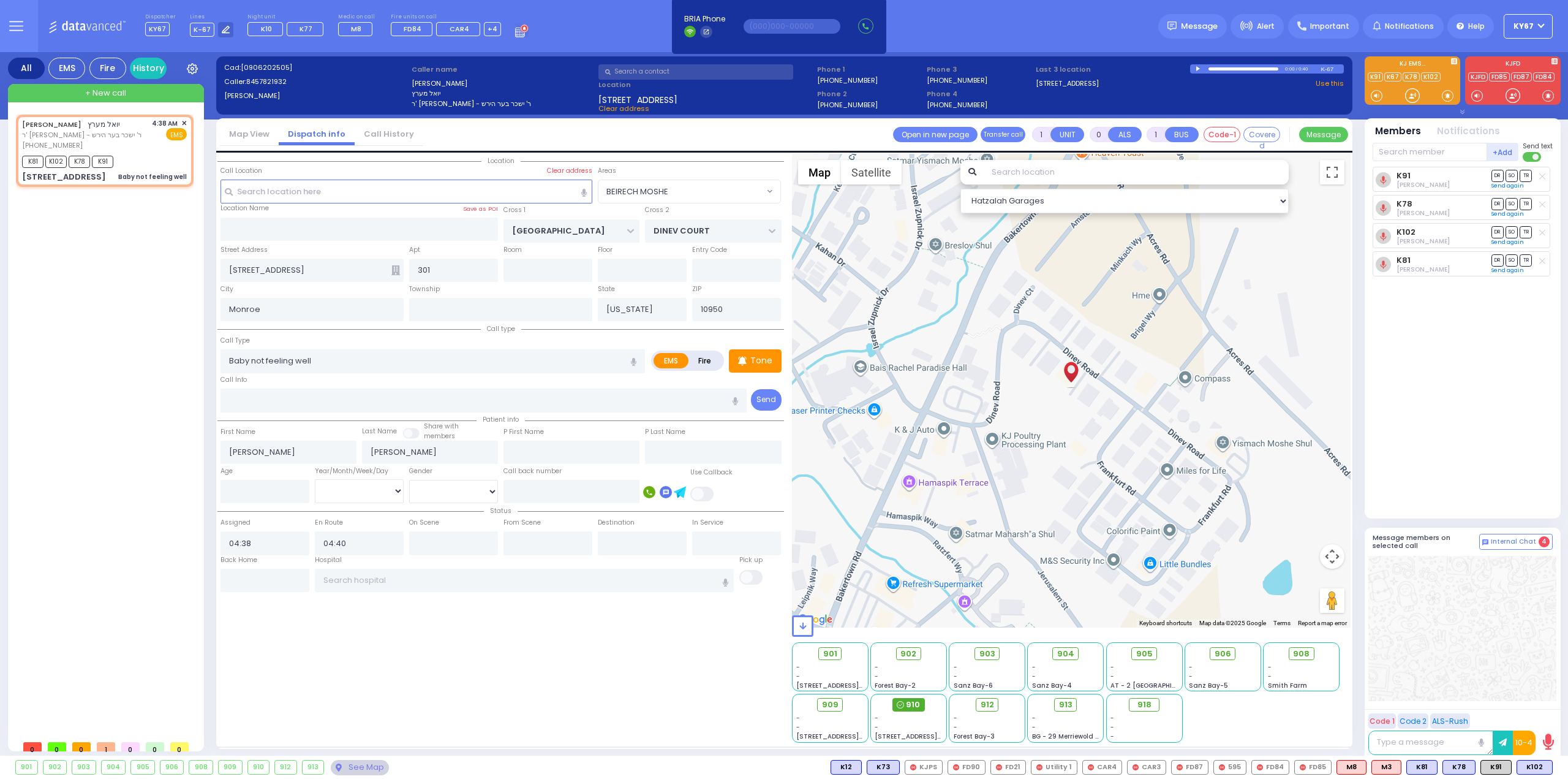
click at [912, 706] on span "910" at bounding box center [913, 705] width 14 height 12
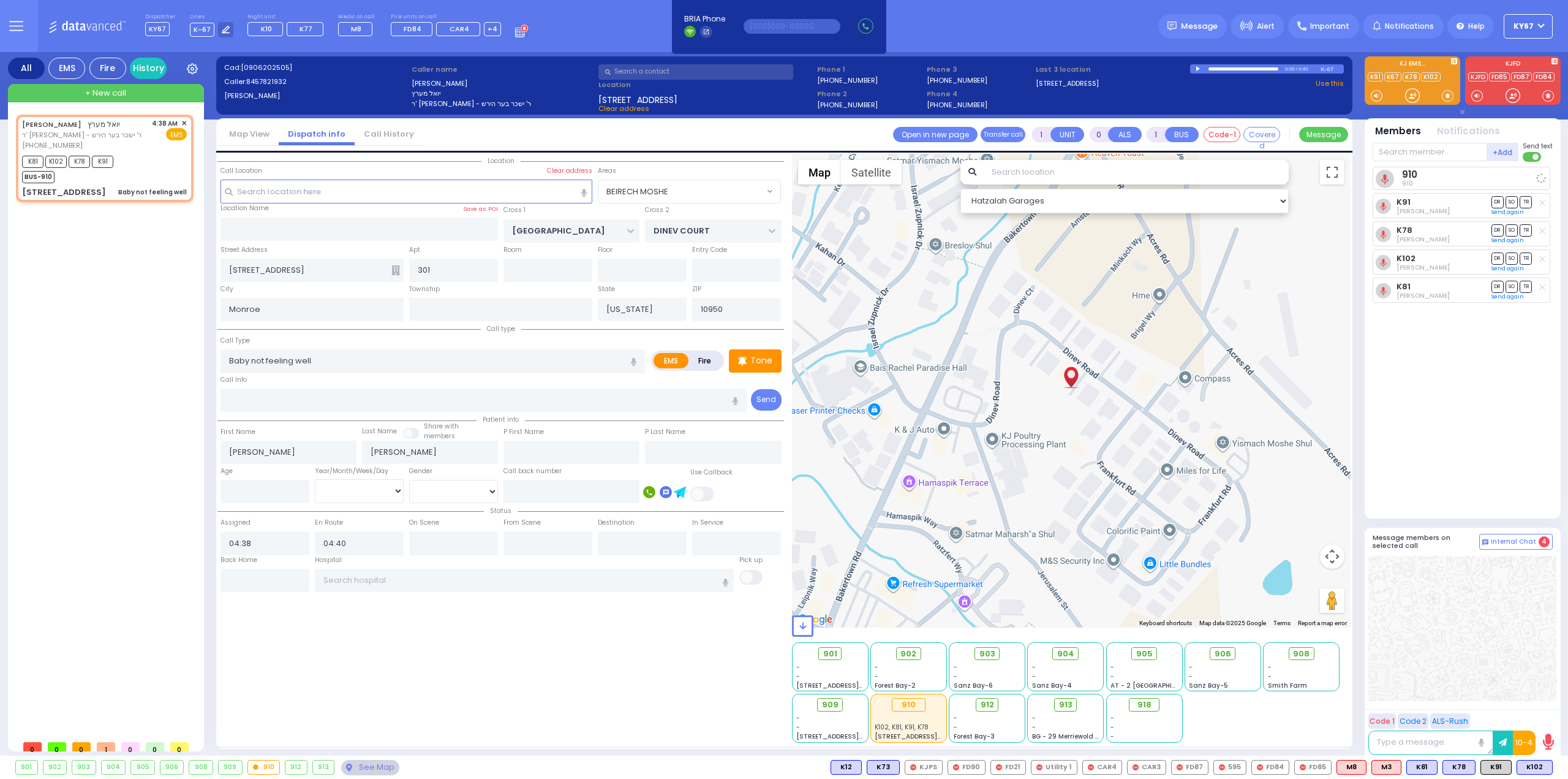
select select
radio input "true"
select select
select select "Hatzalah Garages"
select select "BEIRECH MOSHE"
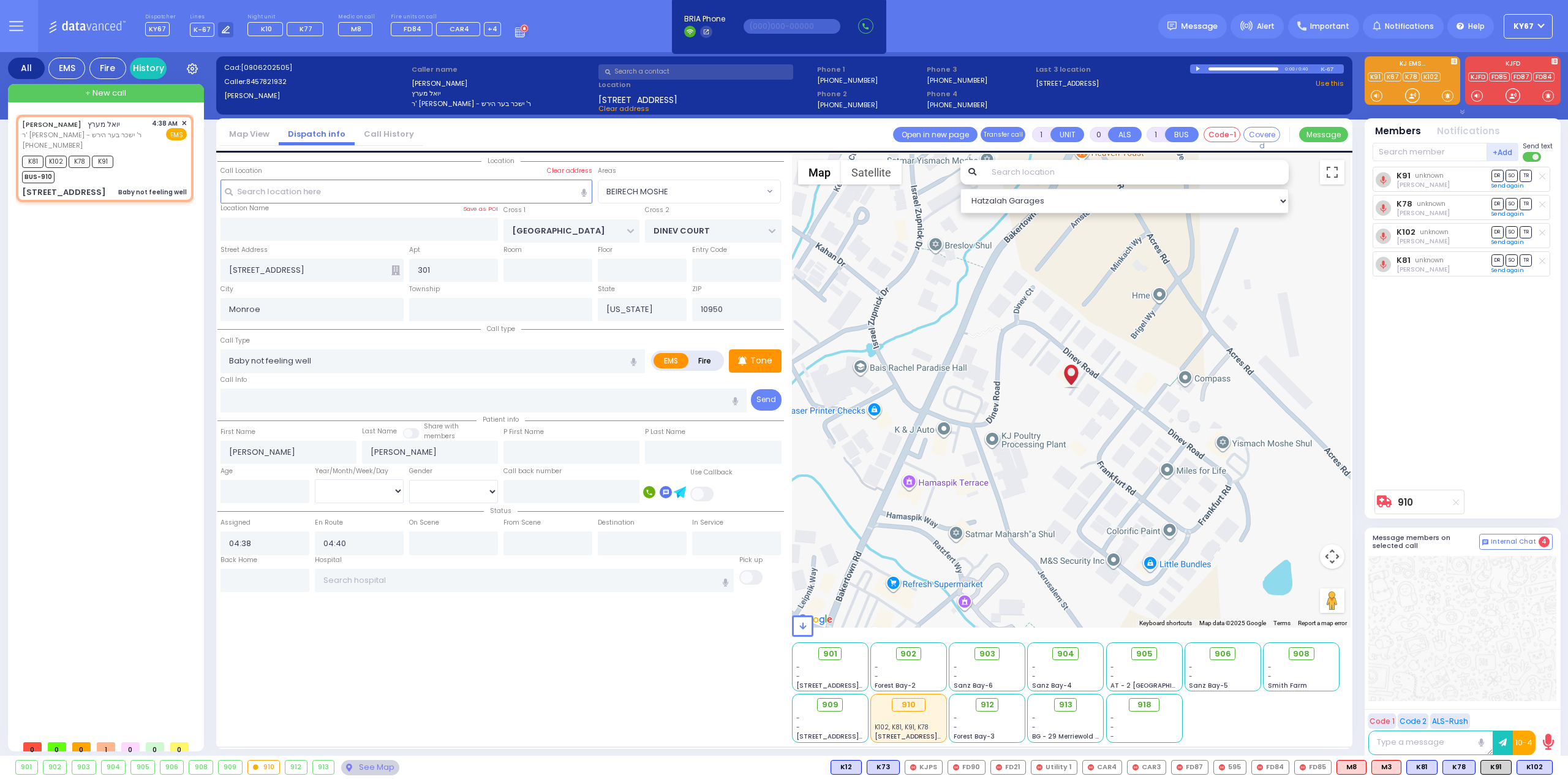
click at [1465, 630] on div at bounding box center [1462, 628] width 188 height 145
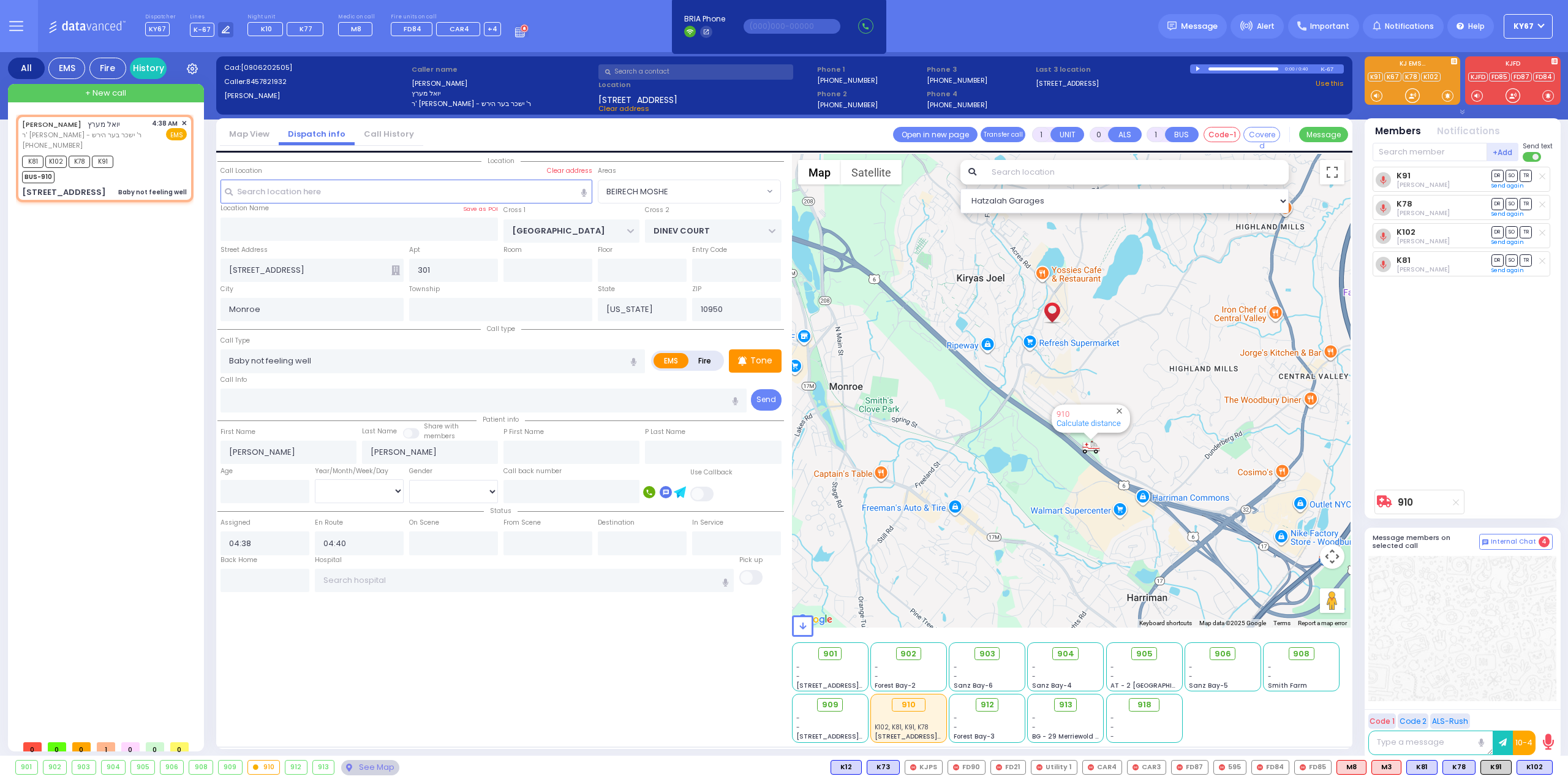
click at [144, 281] on div "[PERSON_NAME] ר' [PERSON_NAME] - ר' ישכר בער הירש [PHONE_NUMBER] 4:38 AM ✕" at bounding box center [107, 424] width 182 height 619
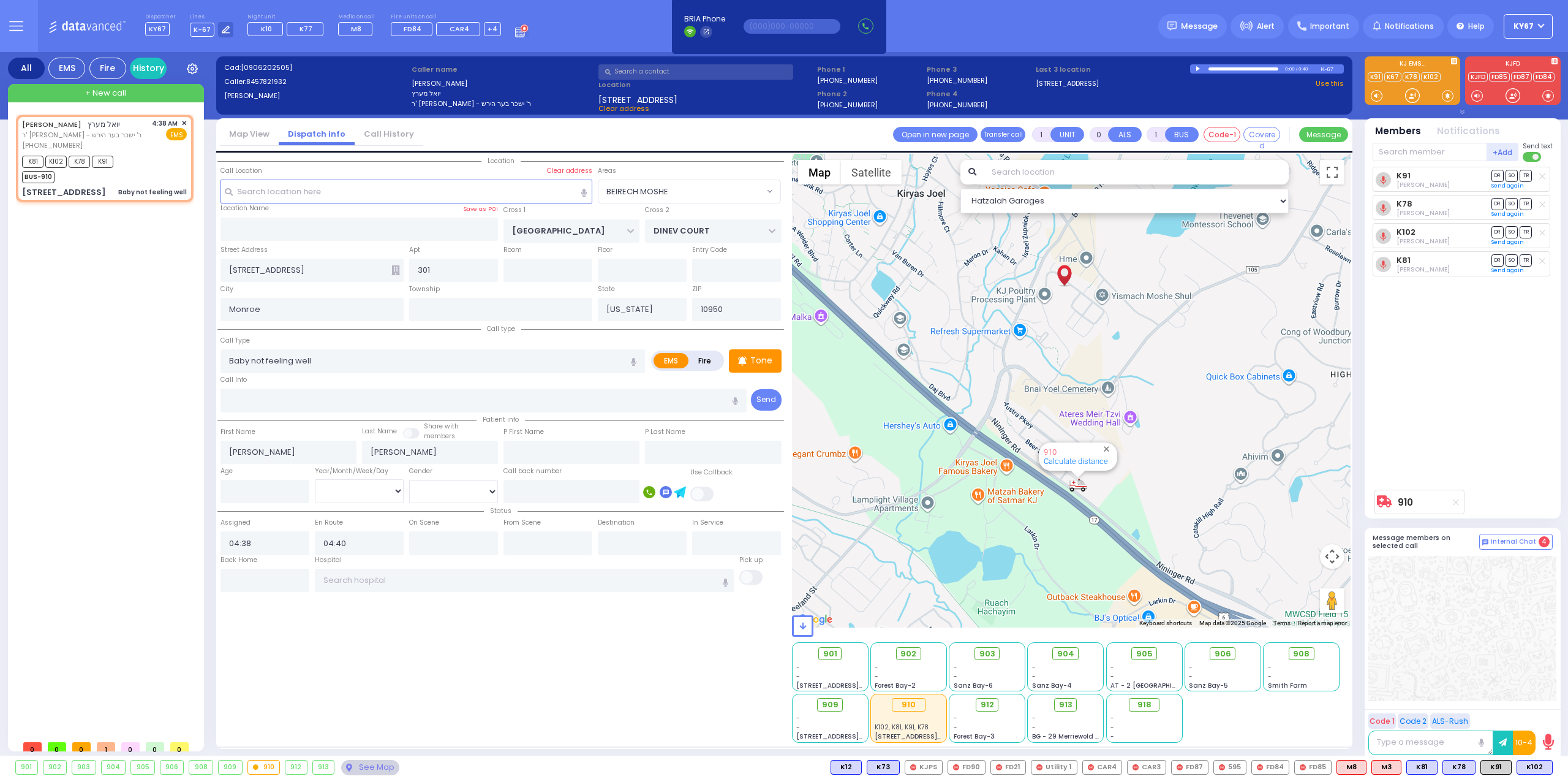
click at [1535, 483] on div "K91 David Cuatt DR SO TR DR" at bounding box center [1464, 325] width 182 height 317
click at [529, 673] on div "Location All areas" at bounding box center [501, 448] width 567 height 589
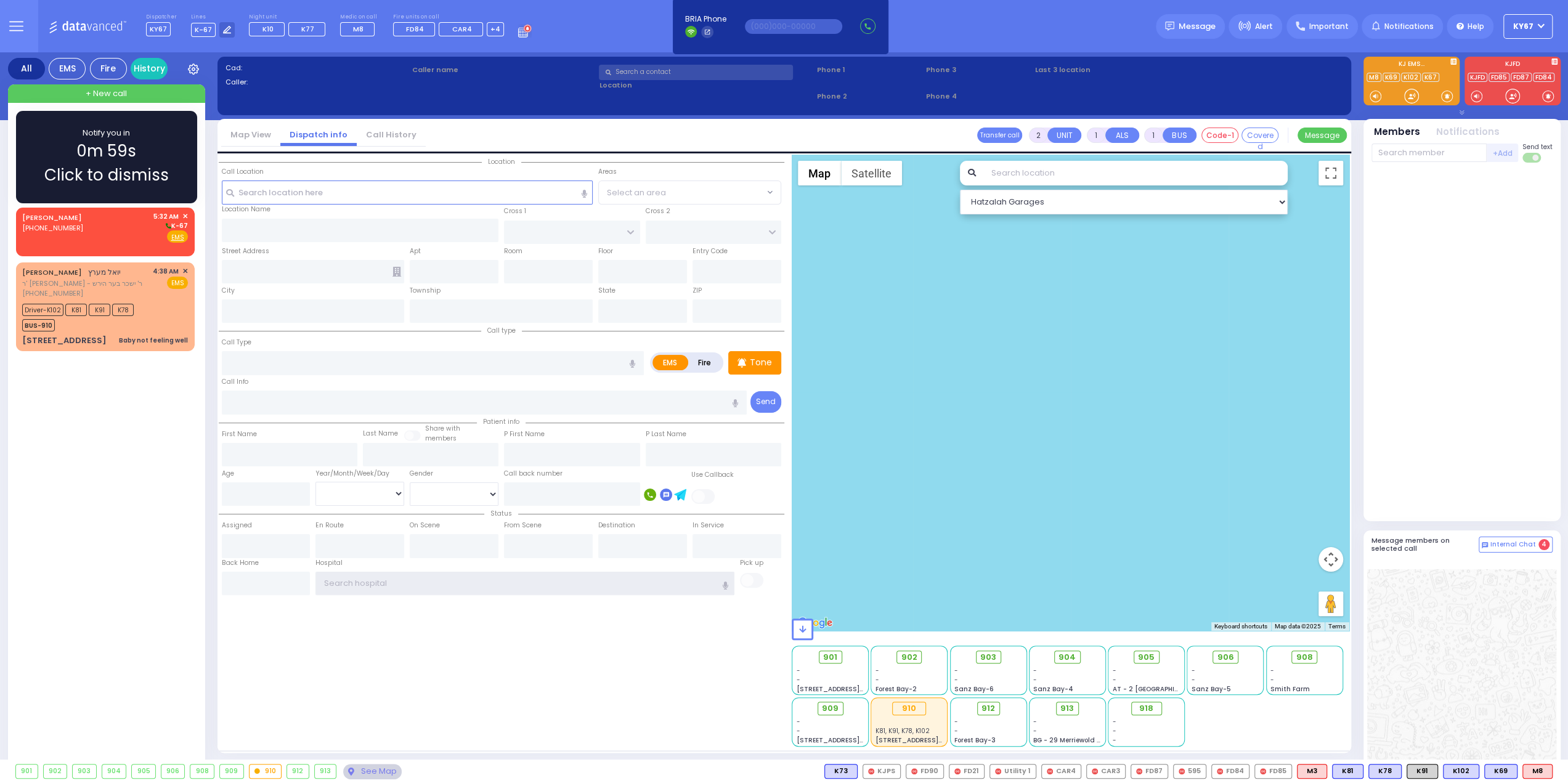
type input "Ky67"
click at [104, 156] on span "0m 59s" at bounding box center [106, 151] width 60 height 24
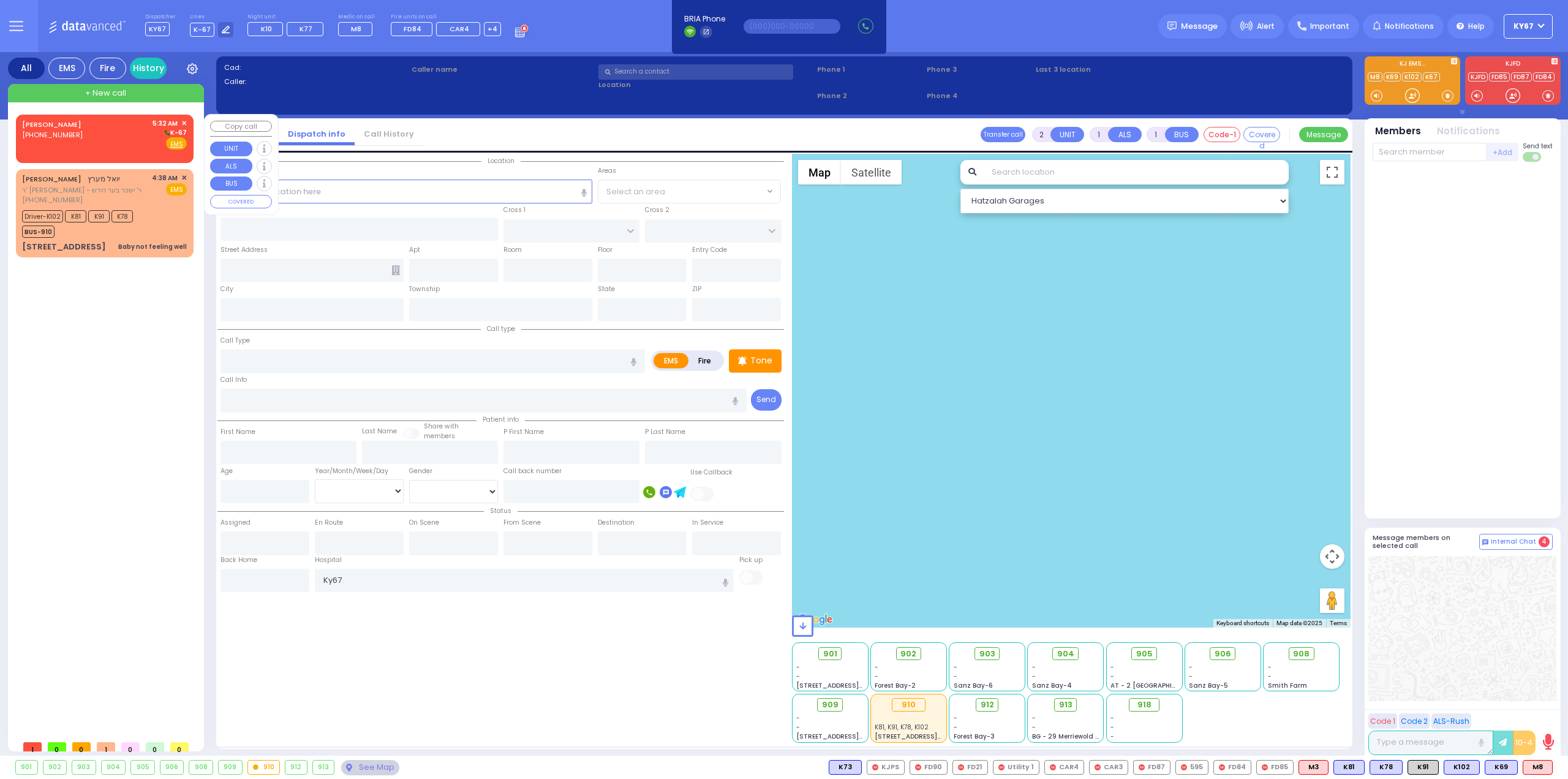
click at [131, 127] on div "[PERSON_NAME] [PHONE_NUMBER] 5:32 AM ✕ K-67" at bounding box center [104, 134] width 165 height 32
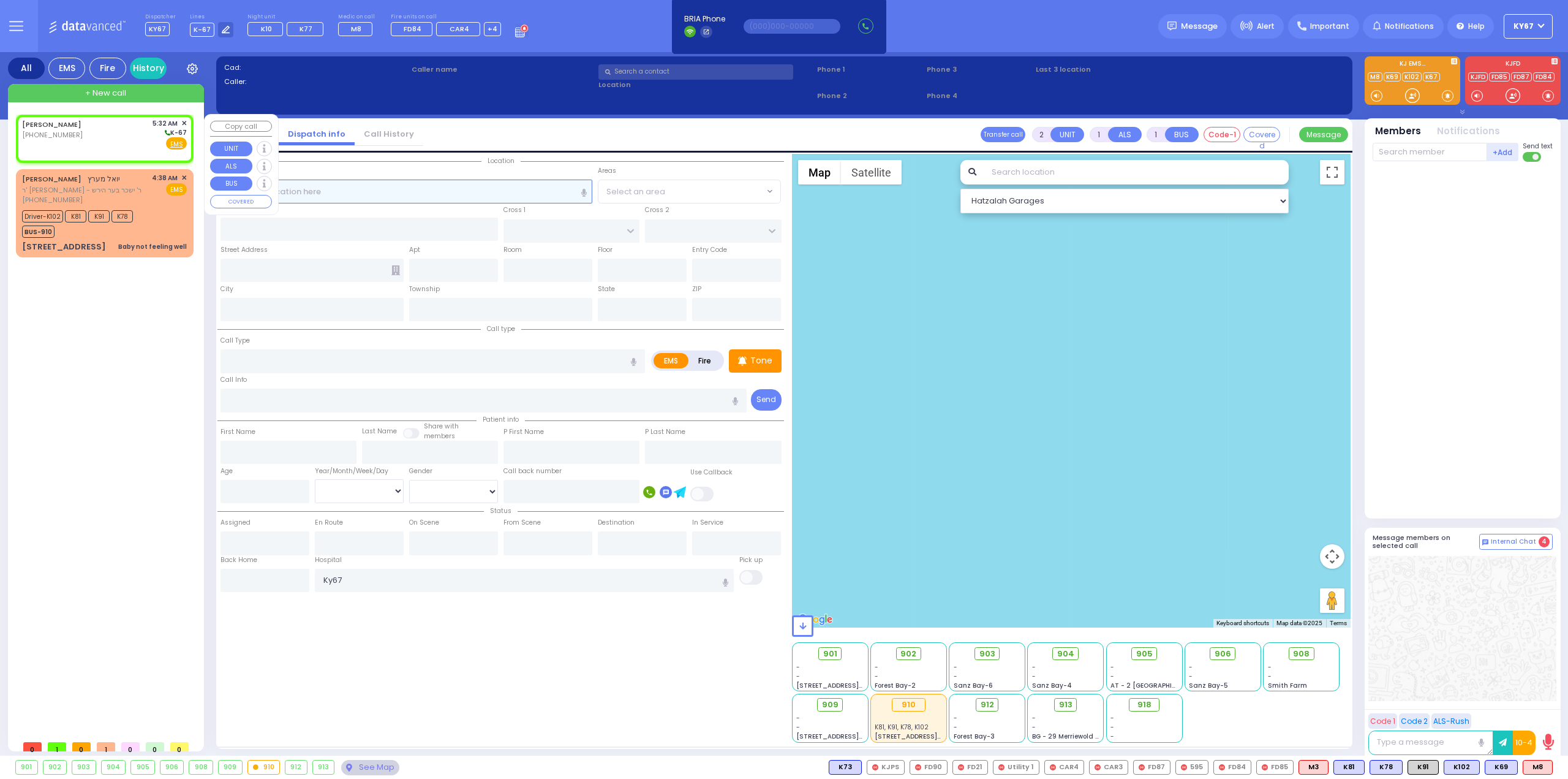
select select
radio input "true"
select select
type input "05:32"
select select "Hatzalah Garages"
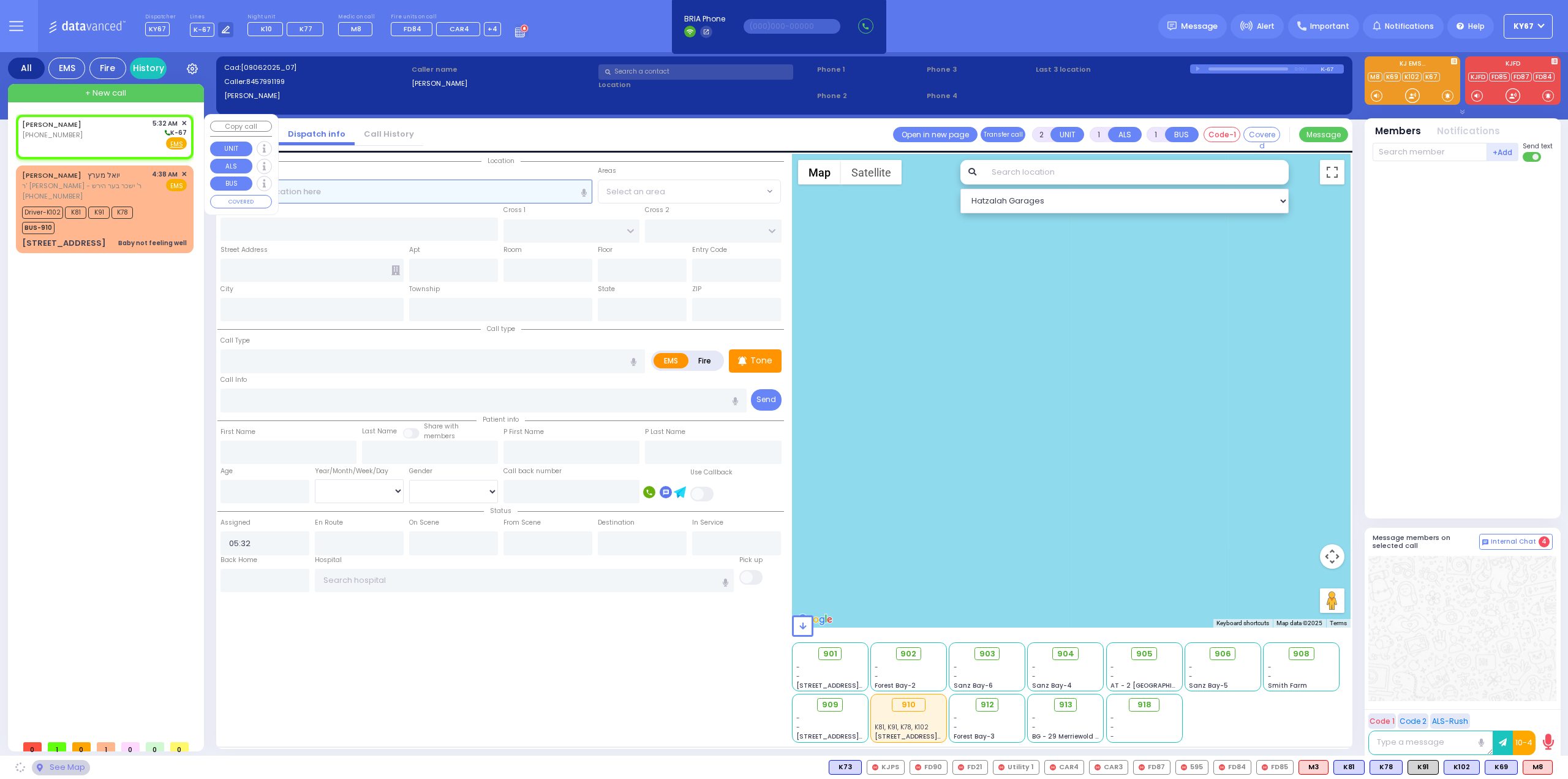
select select
radio input "true"
select select
select select "Hatzalah Garages"
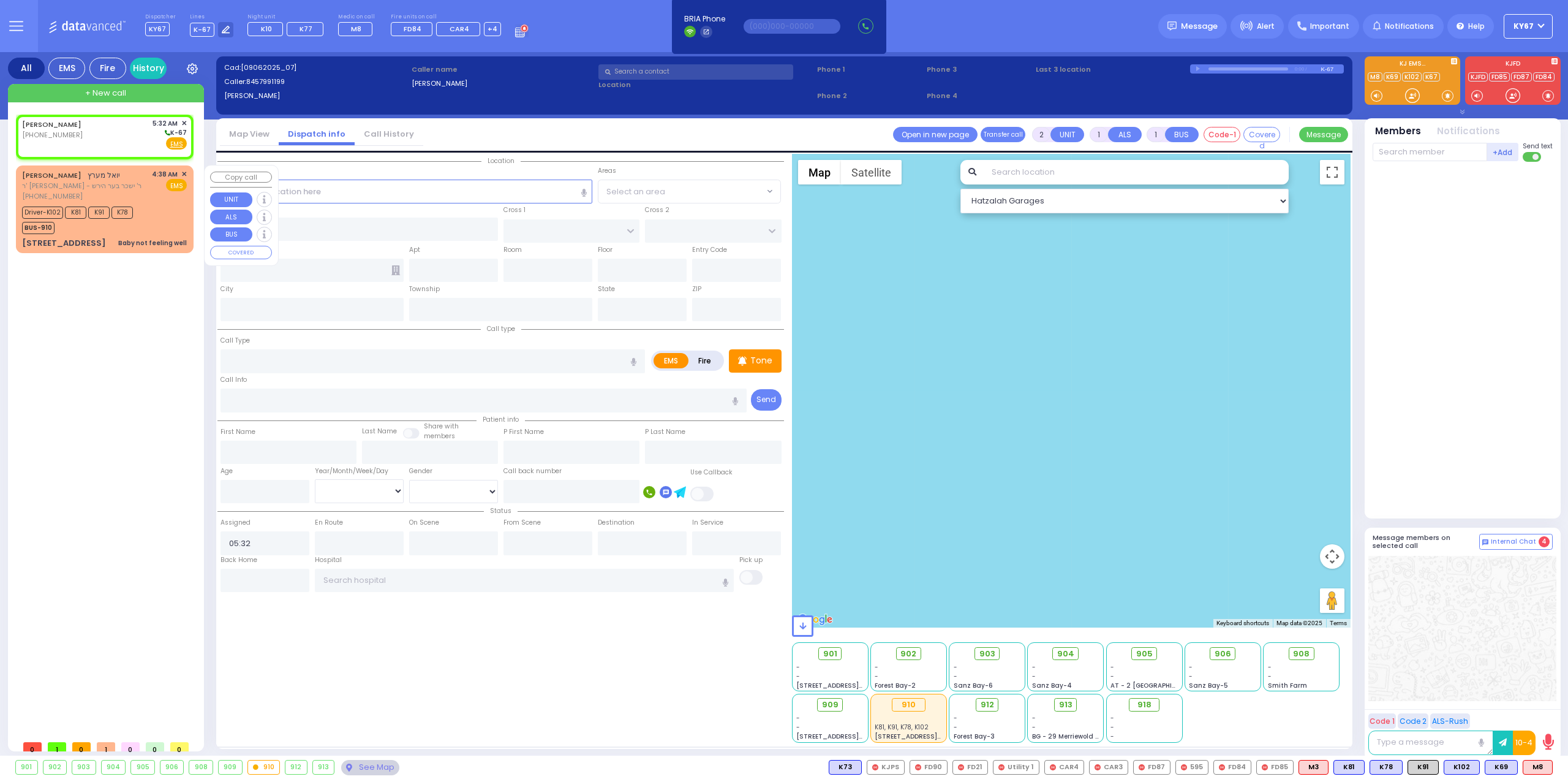
click at [141, 174] on div "[PERSON_NAME] ר' [PERSON_NAME] - ר' ישכר בער הירש [PHONE_NUMBER] 4:38 AM ✕ EMS" at bounding box center [104, 185] width 165 height 33
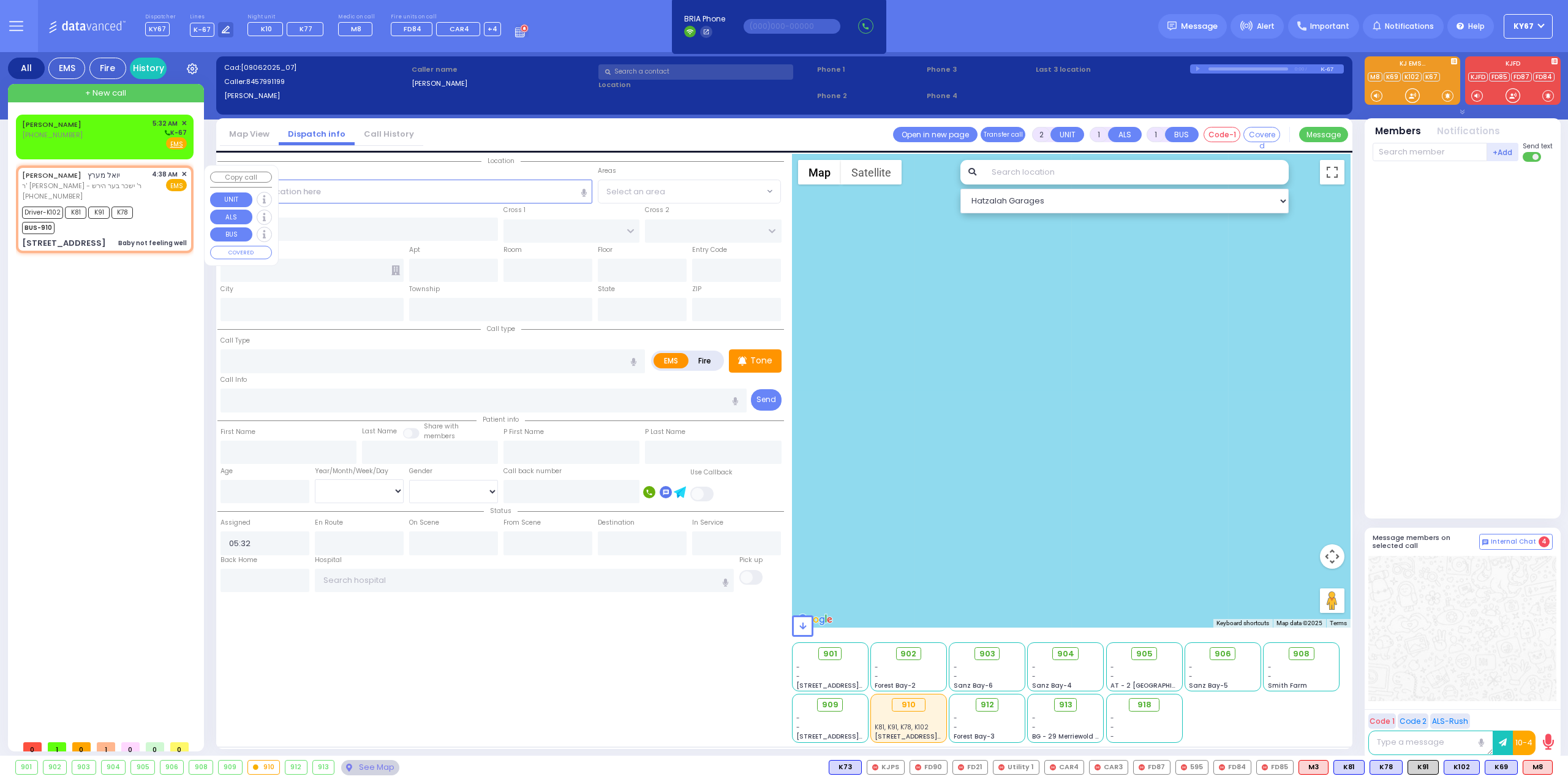
type input "6"
select select
type input "Baby not feeling well"
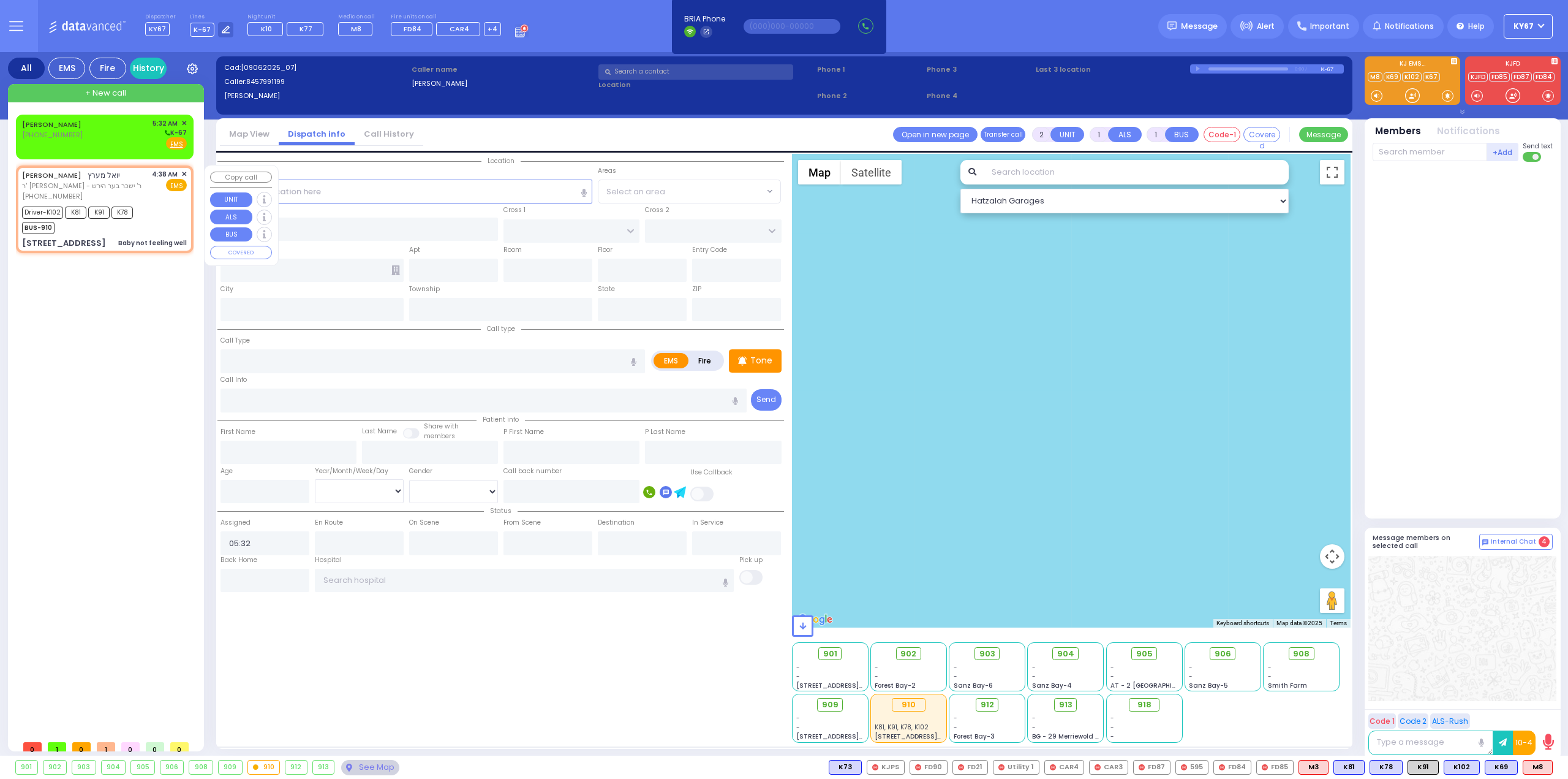
radio input "true"
type input "[PERSON_NAME]"
type input "Lipa"
type input "[PERSON_NAME]"
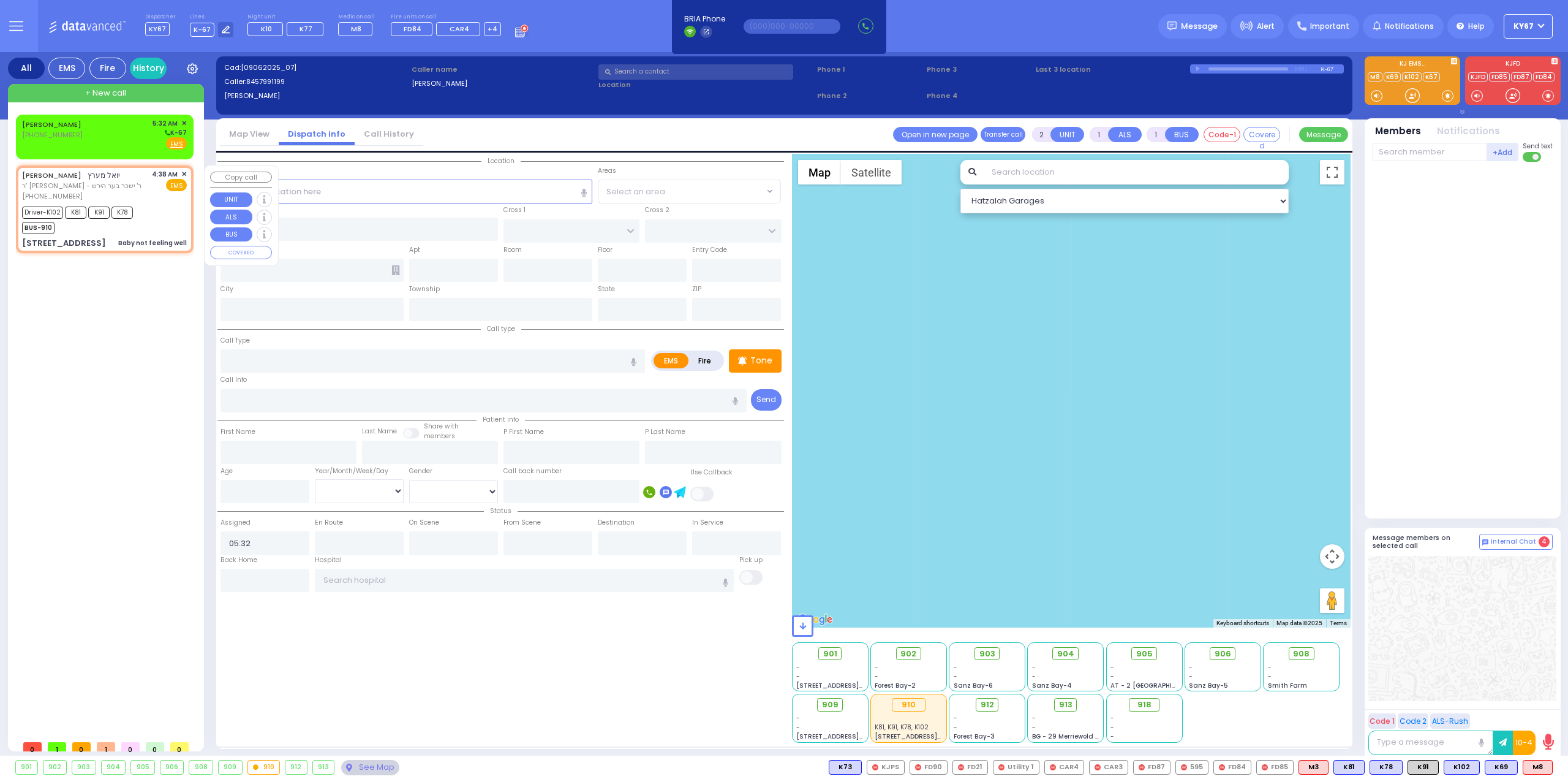
type input "6"
select select "Year"
select select "[DEMOGRAPHIC_DATA]"
type input "04:38"
type input "04:40"
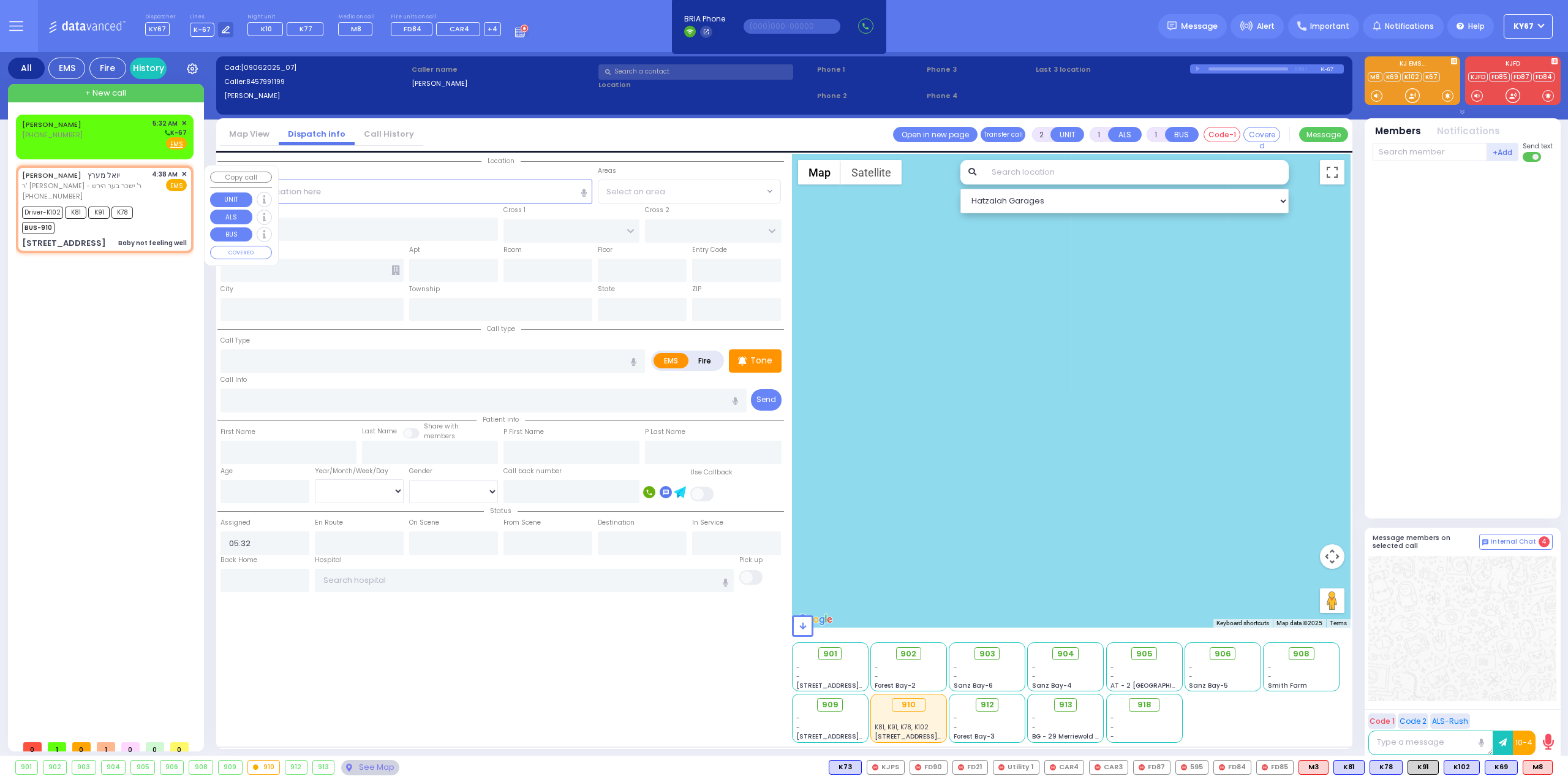
type input "04:45"
type input "05:25"
type input "06:00"
type input "06:10"
select select "Hatzalah Garages"
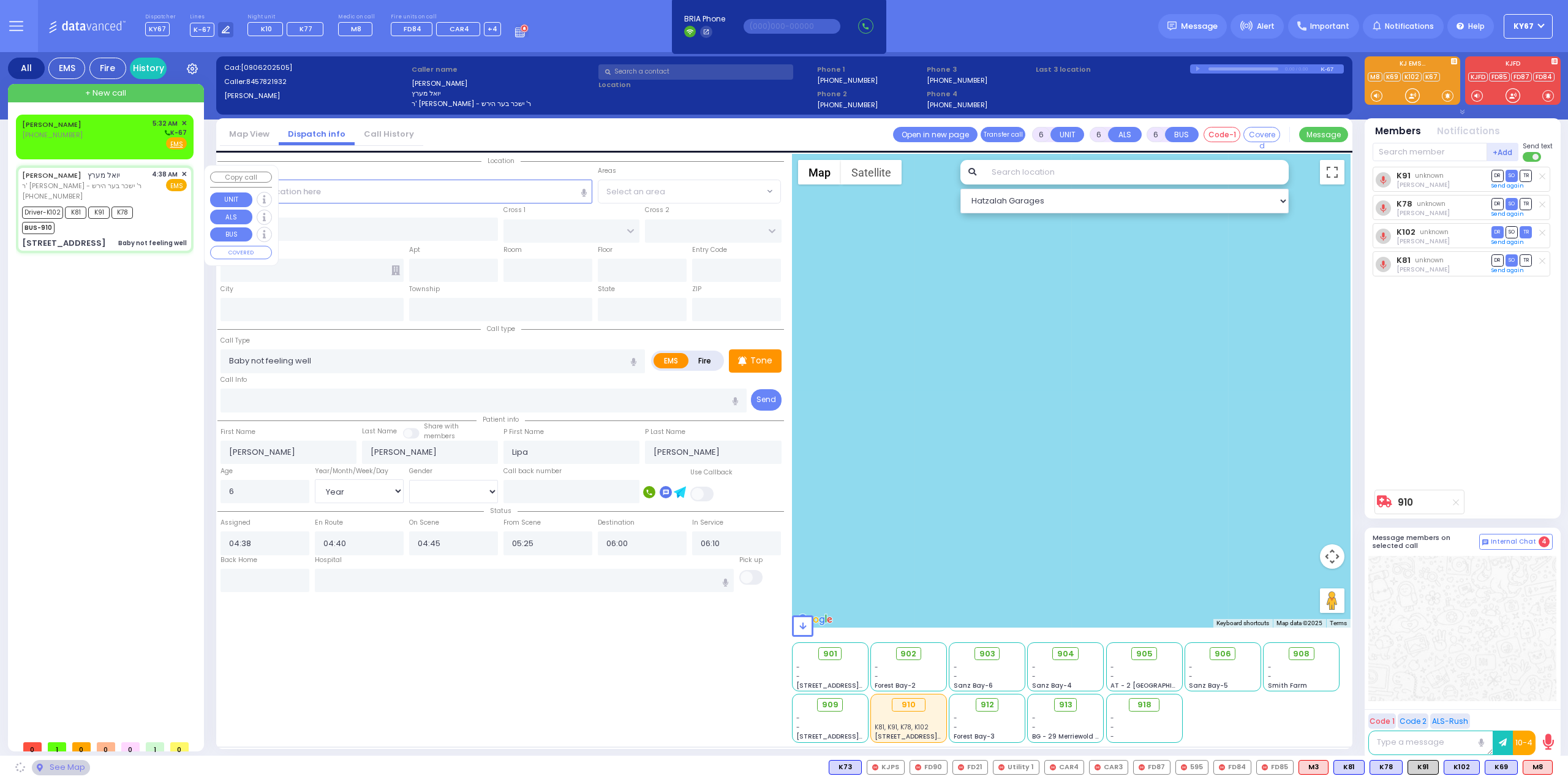
select select
radio input "true"
select select "Year"
select select "[DEMOGRAPHIC_DATA]"
select select "Hatzalah Garages"
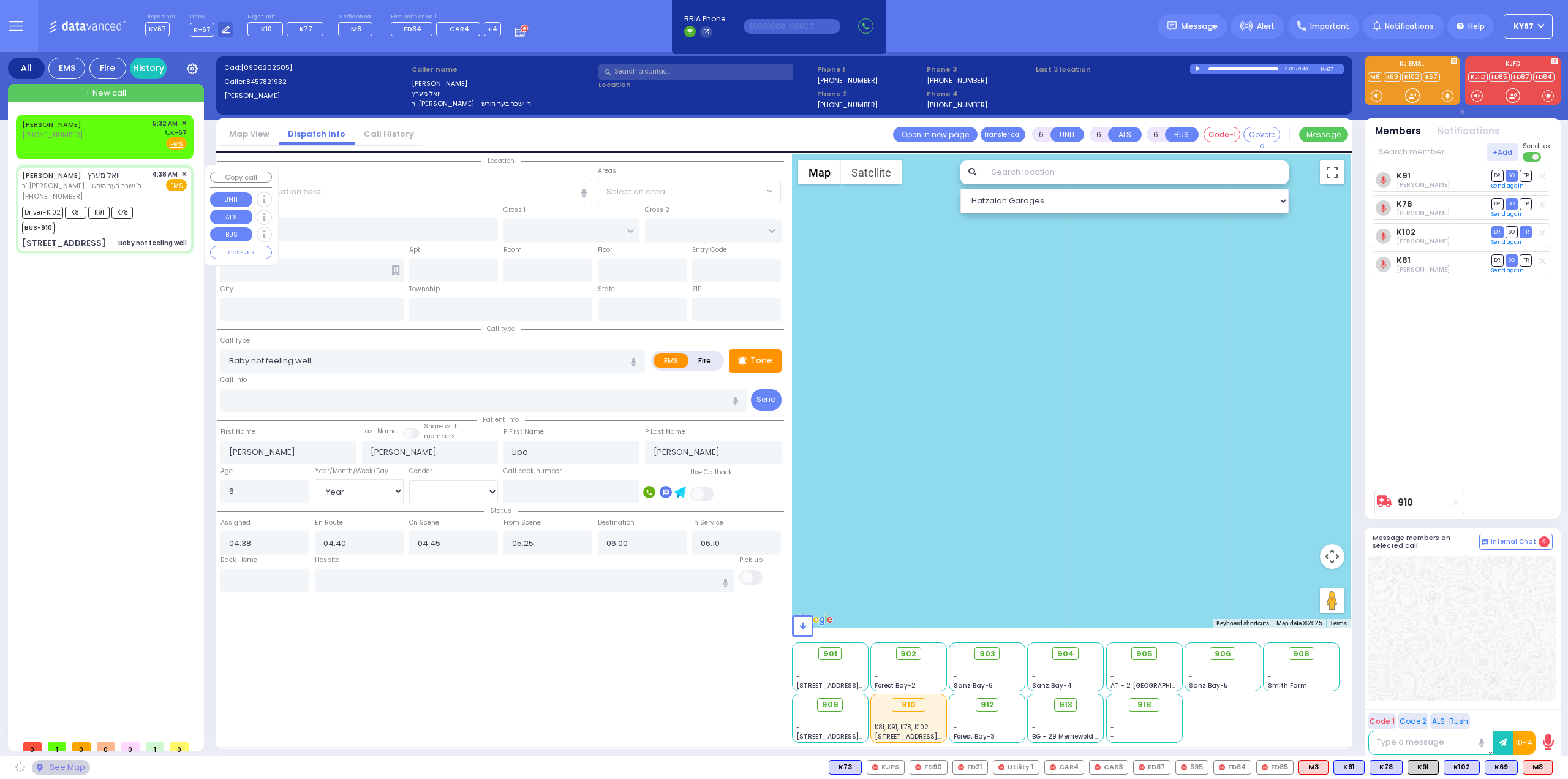
type input "[GEOGRAPHIC_DATA]"
type input "DINEV COURT"
type input "[STREET_ADDRESS]"
type input "301"
type input "Monroe"
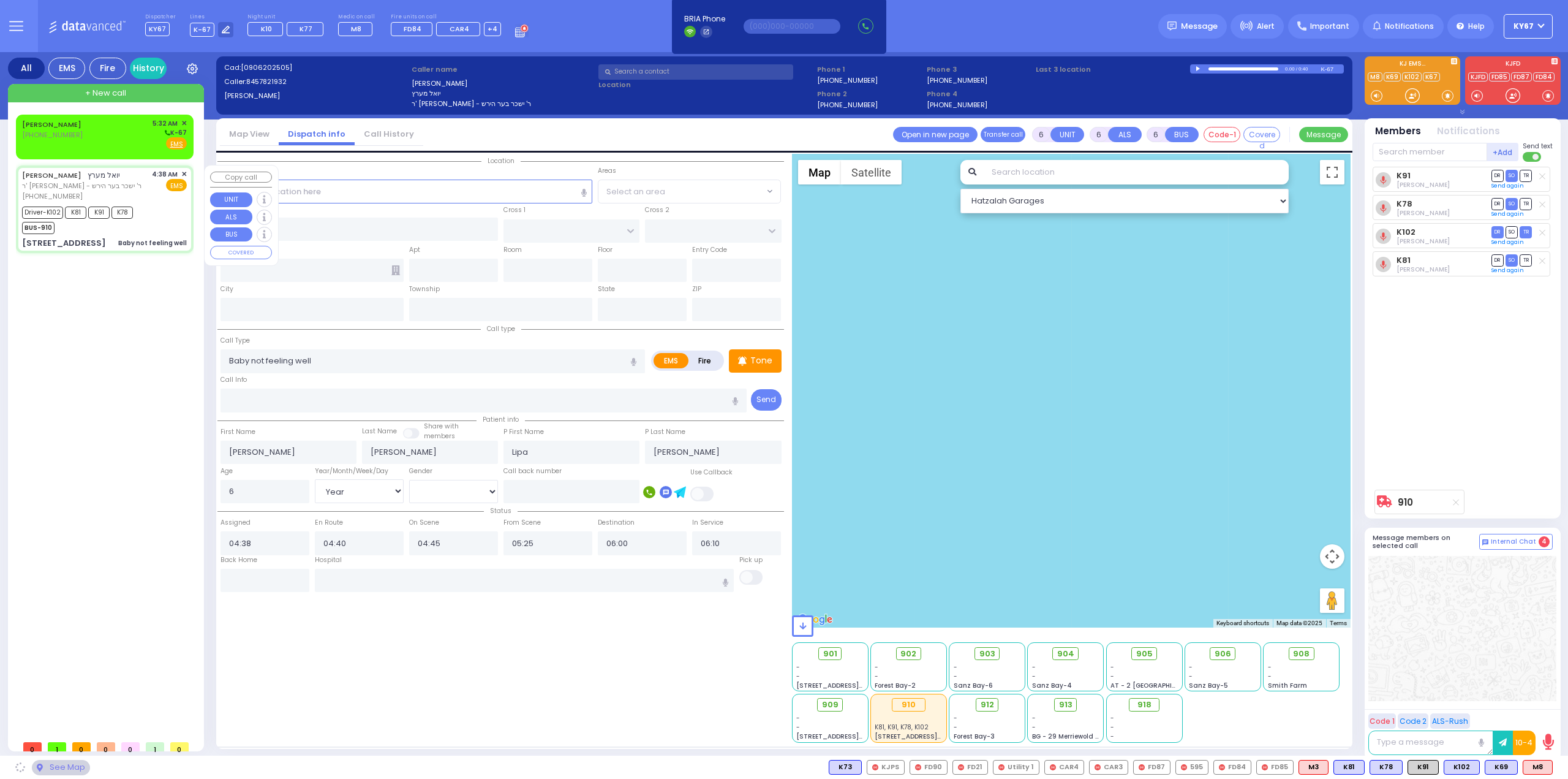
type input "[US_STATE]"
type input "10950"
select select "BEIRECH MOSHE"
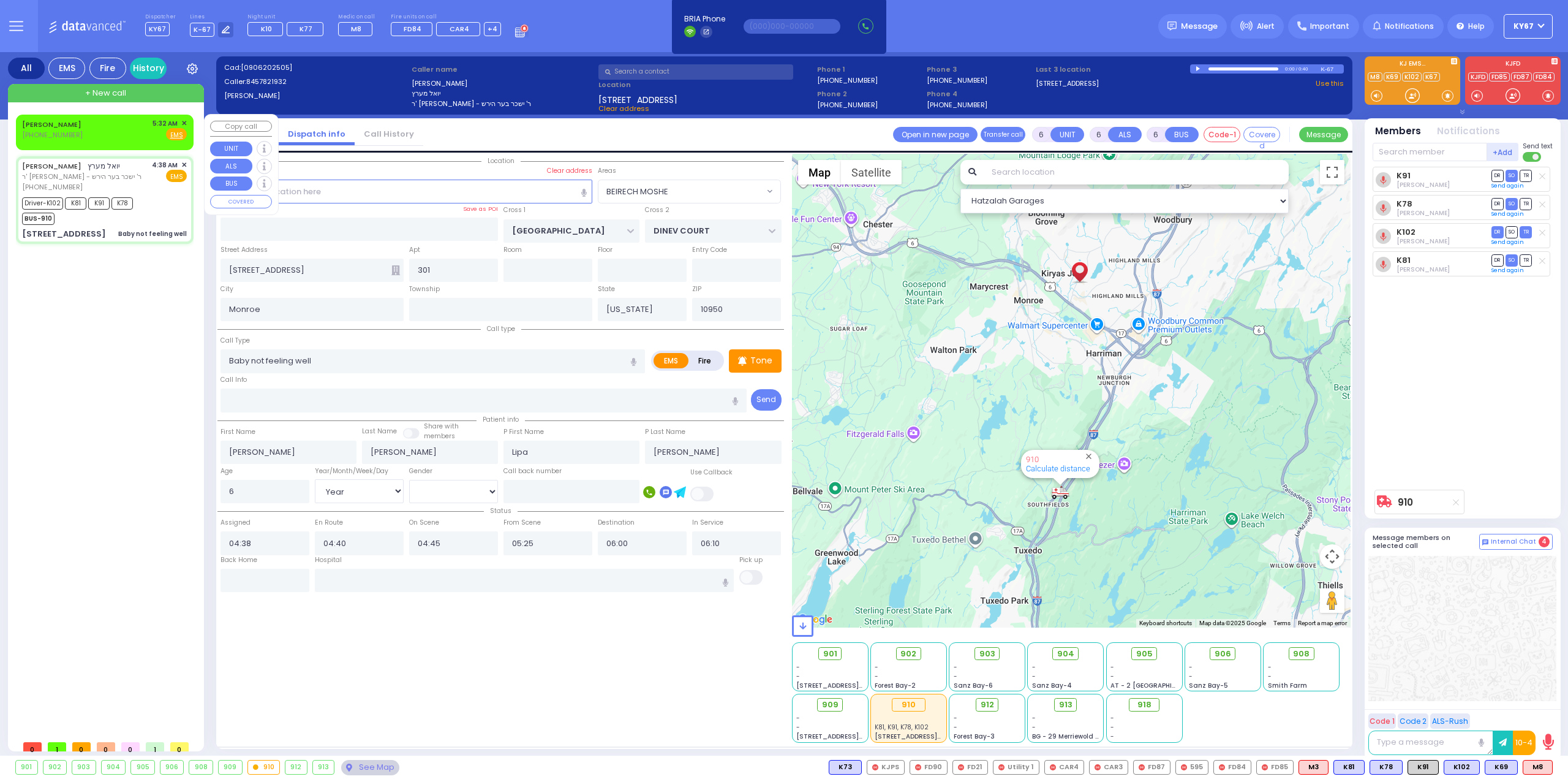
click at [184, 120] on span "✕" at bounding box center [184, 123] width 6 height 10
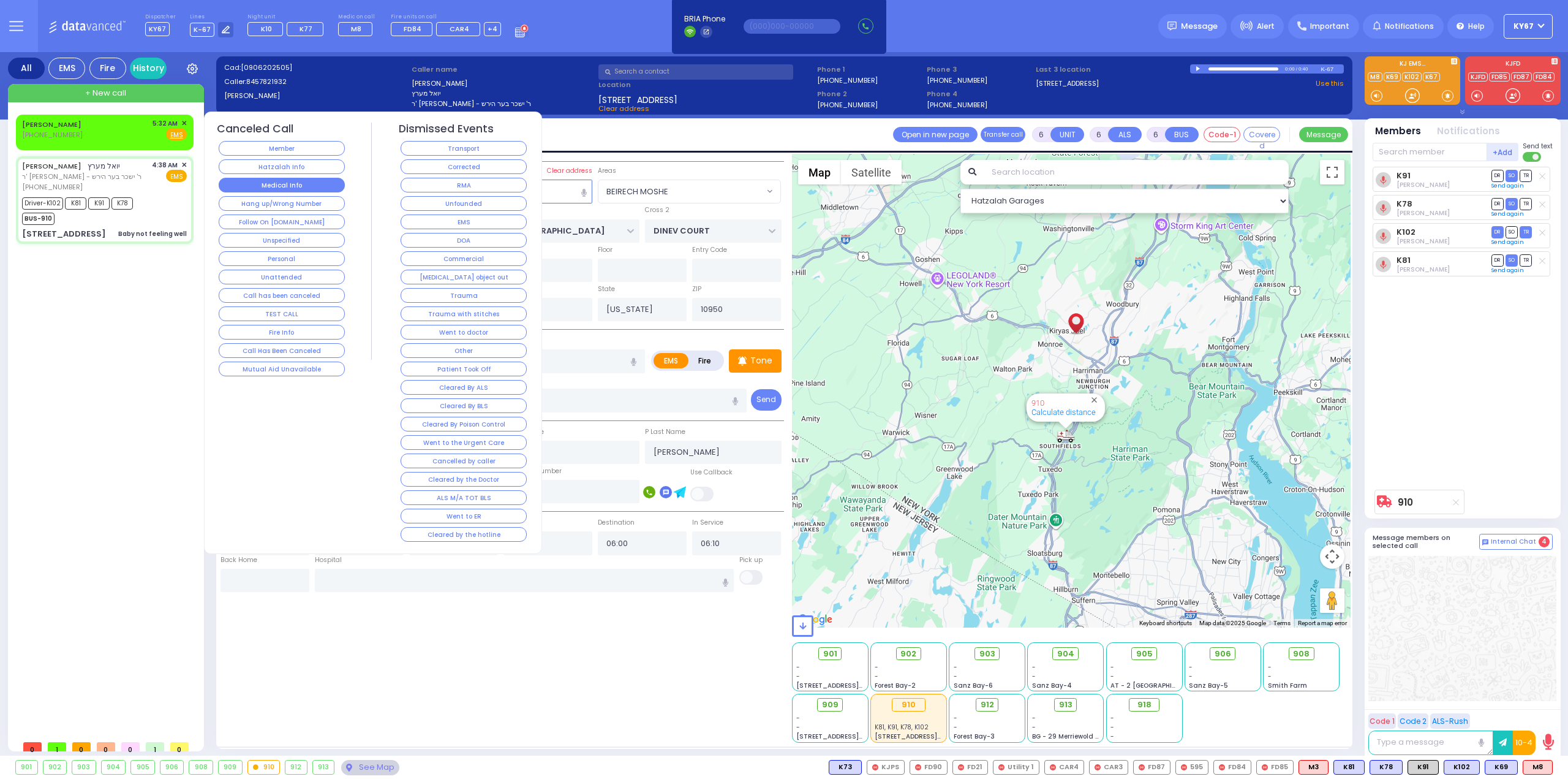
click at [299, 187] on button "Medical Info" at bounding box center [281, 185] width 126 height 15
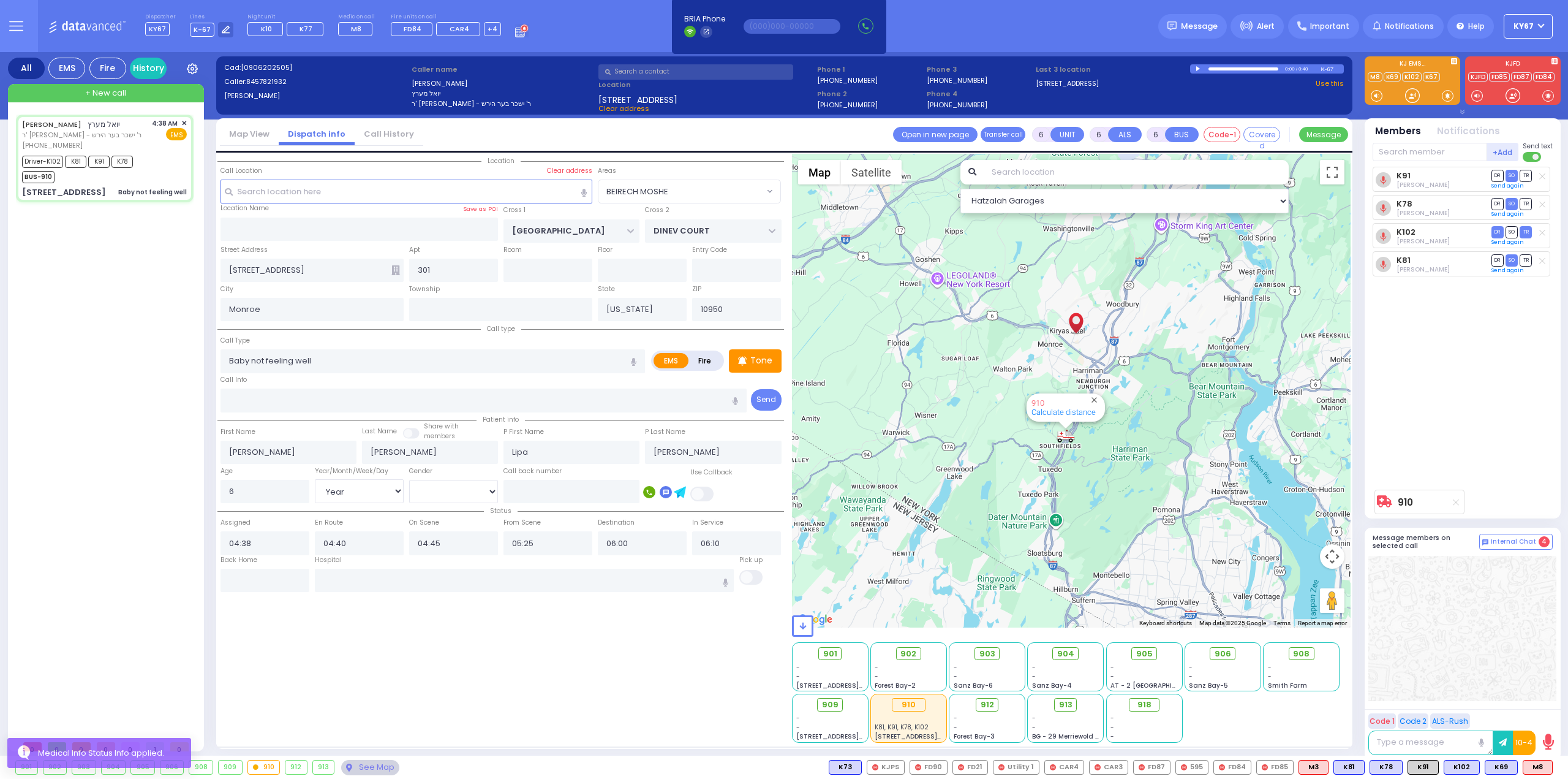
click at [177, 302] on div "[PERSON_NAME] ר' [PERSON_NAME] - ר' ישכר בער הירש [PHONE_NUMBER] 4:38 AM ✕" at bounding box center [107, 424] width 182 height 619
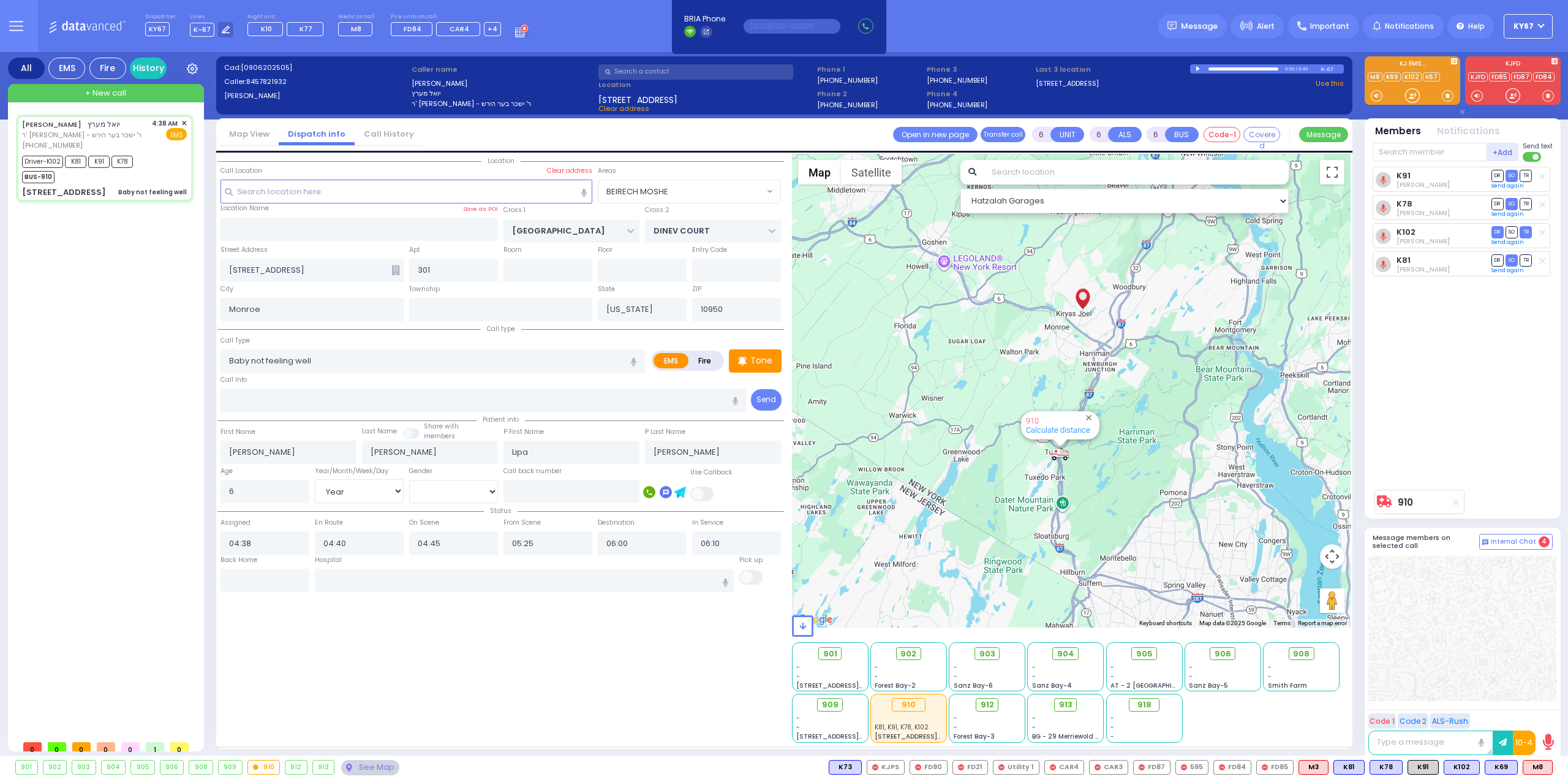
select select
radio input "true"
select select "Year"
select select "[DEMOGRAPHIC_DATA]"
select select "Hatzalah Garages"
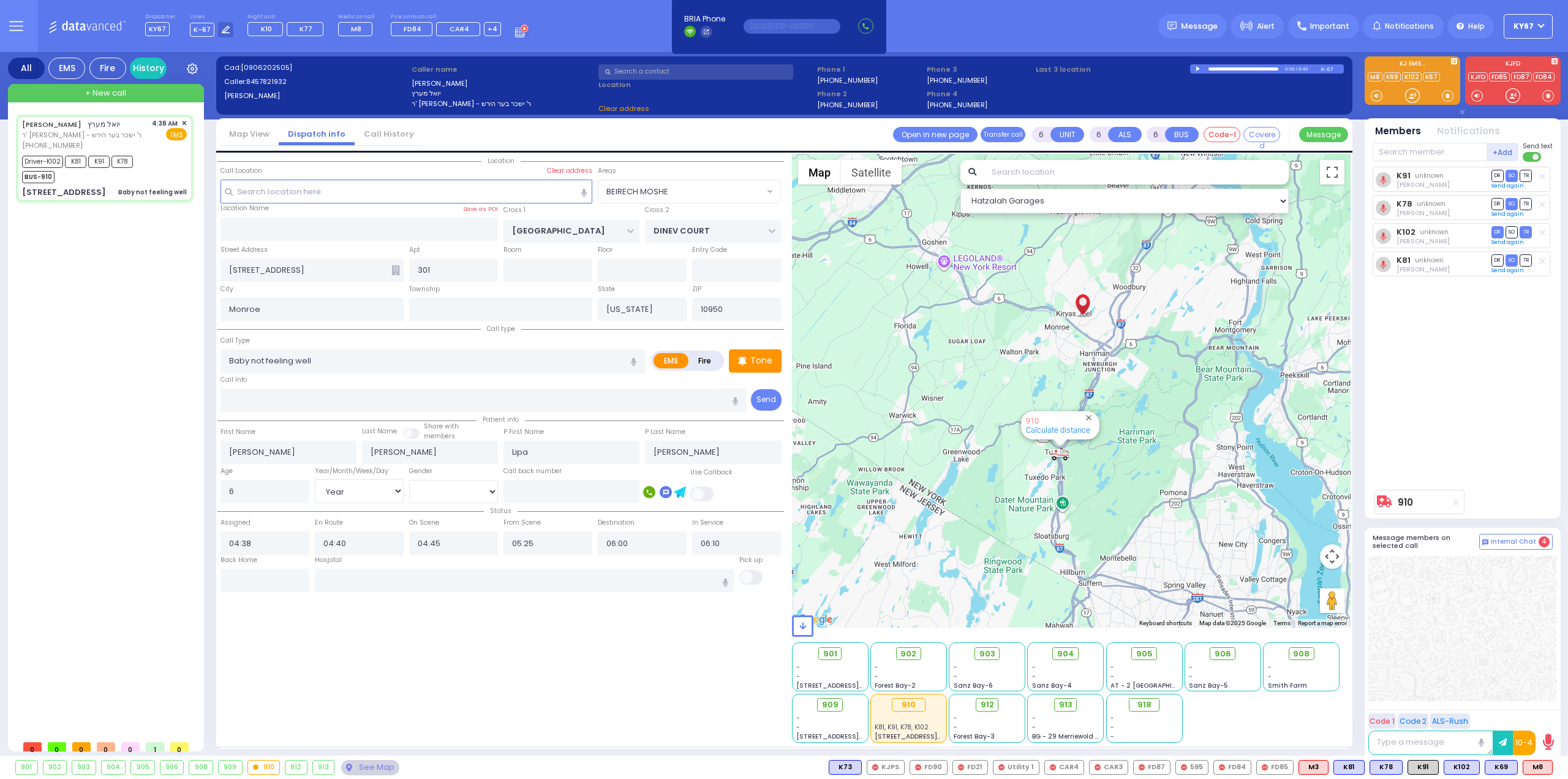
select select "BEIRECH MOSHE"
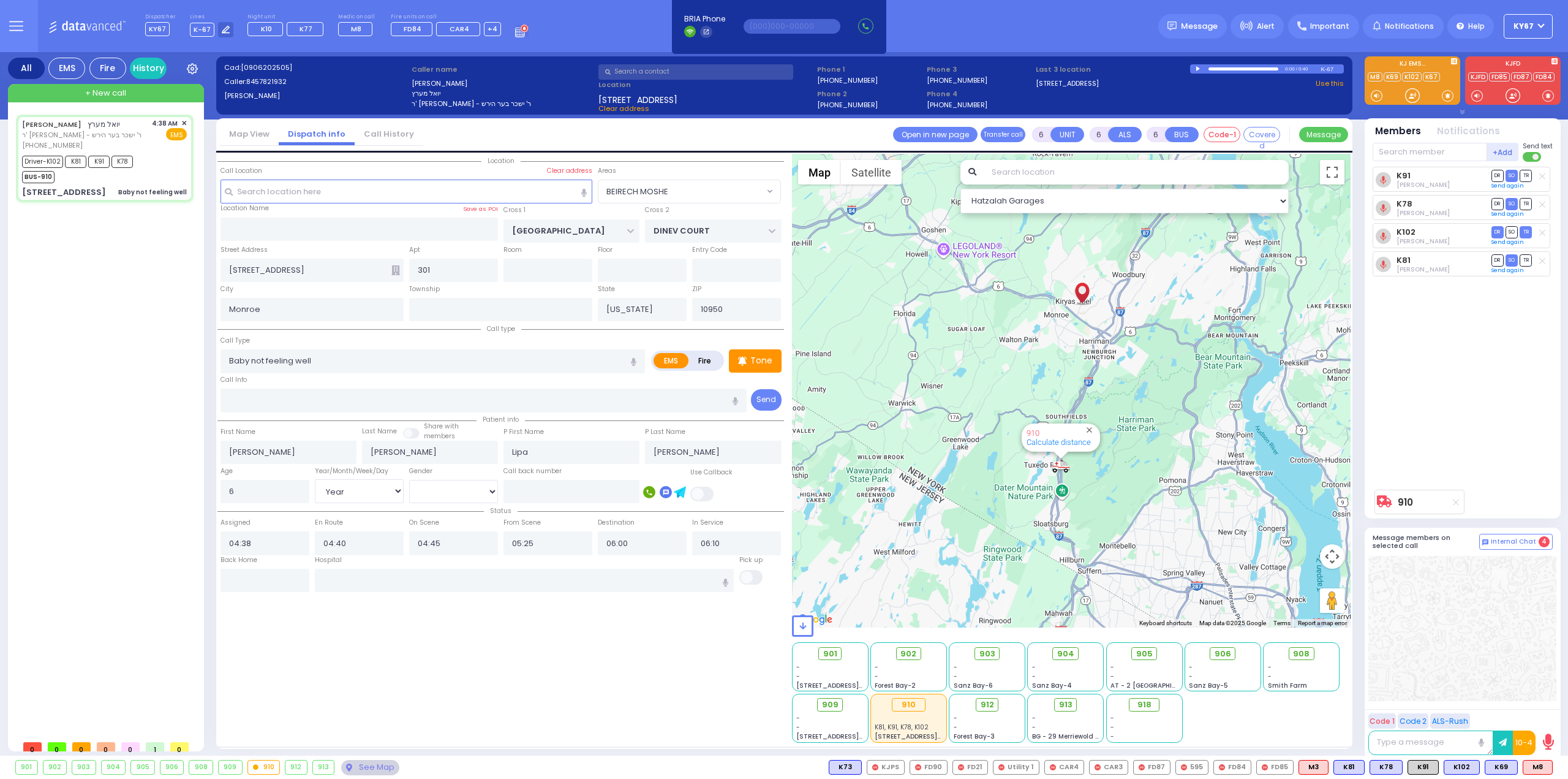
select select
radio input "true"
select select "Year"
select select "[DEMOGRAPHIC_DATA]"
select select "Hatzalah Garages"
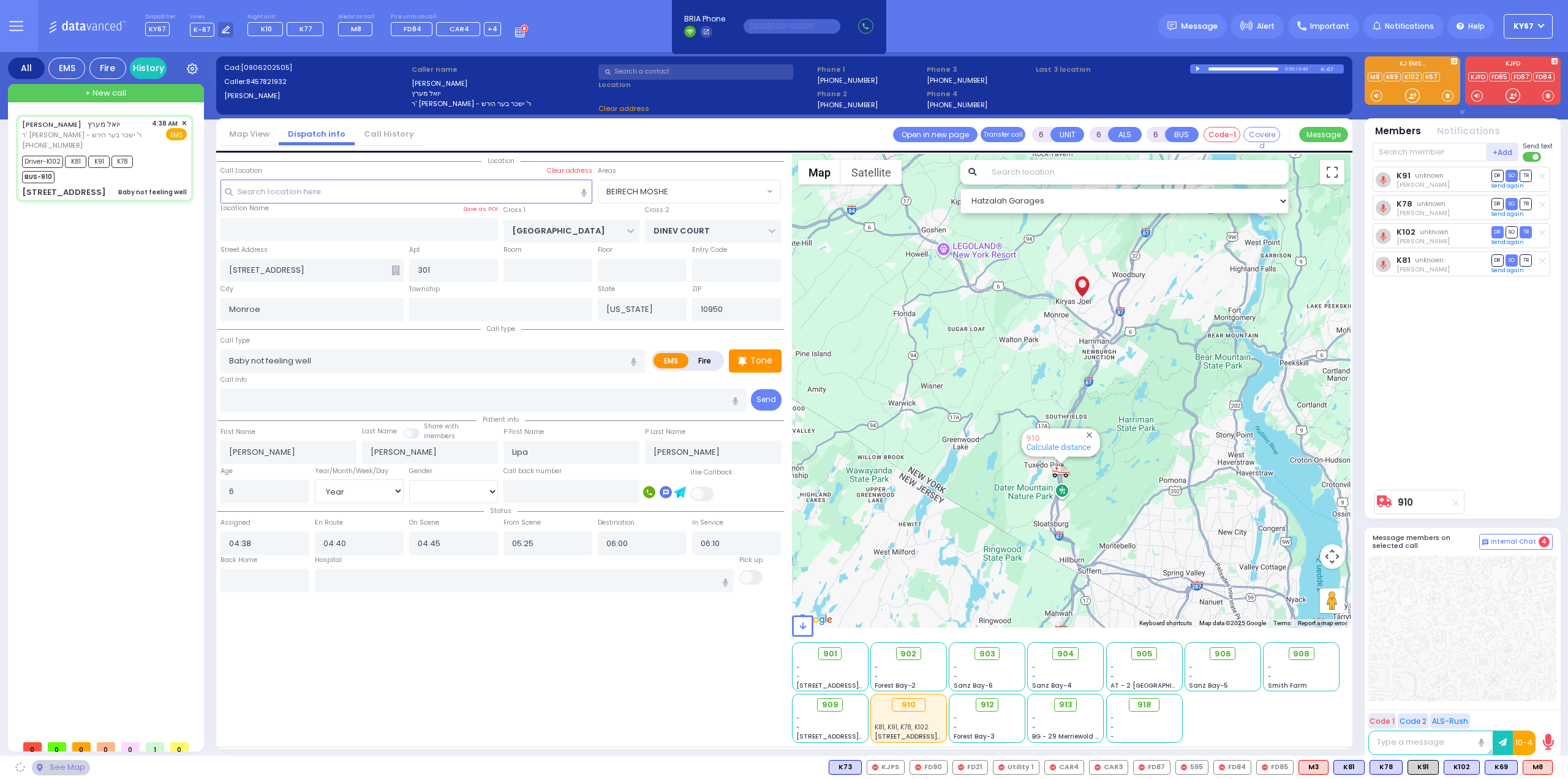
select select "BEIRECH MOSHE"
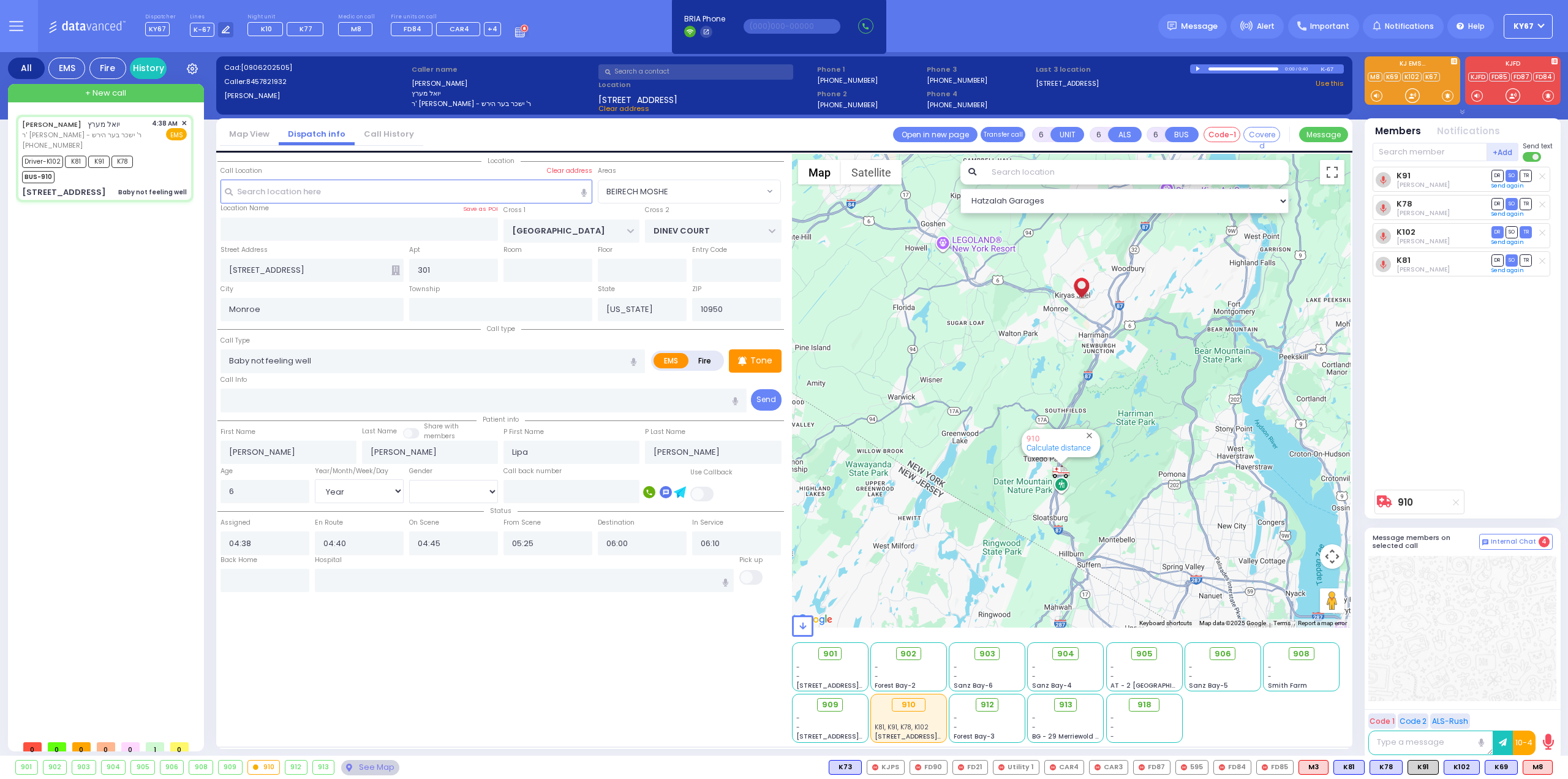
select select
radio input "true"
select select "Year"
select select "[DEMOGRAPHIC_DATA]"
type input "[US_STATE][GEOGRAPHIC_DATA]- [GEOGRAPHIC_DATA] [STREET_ADDRESS][US_STATE]"
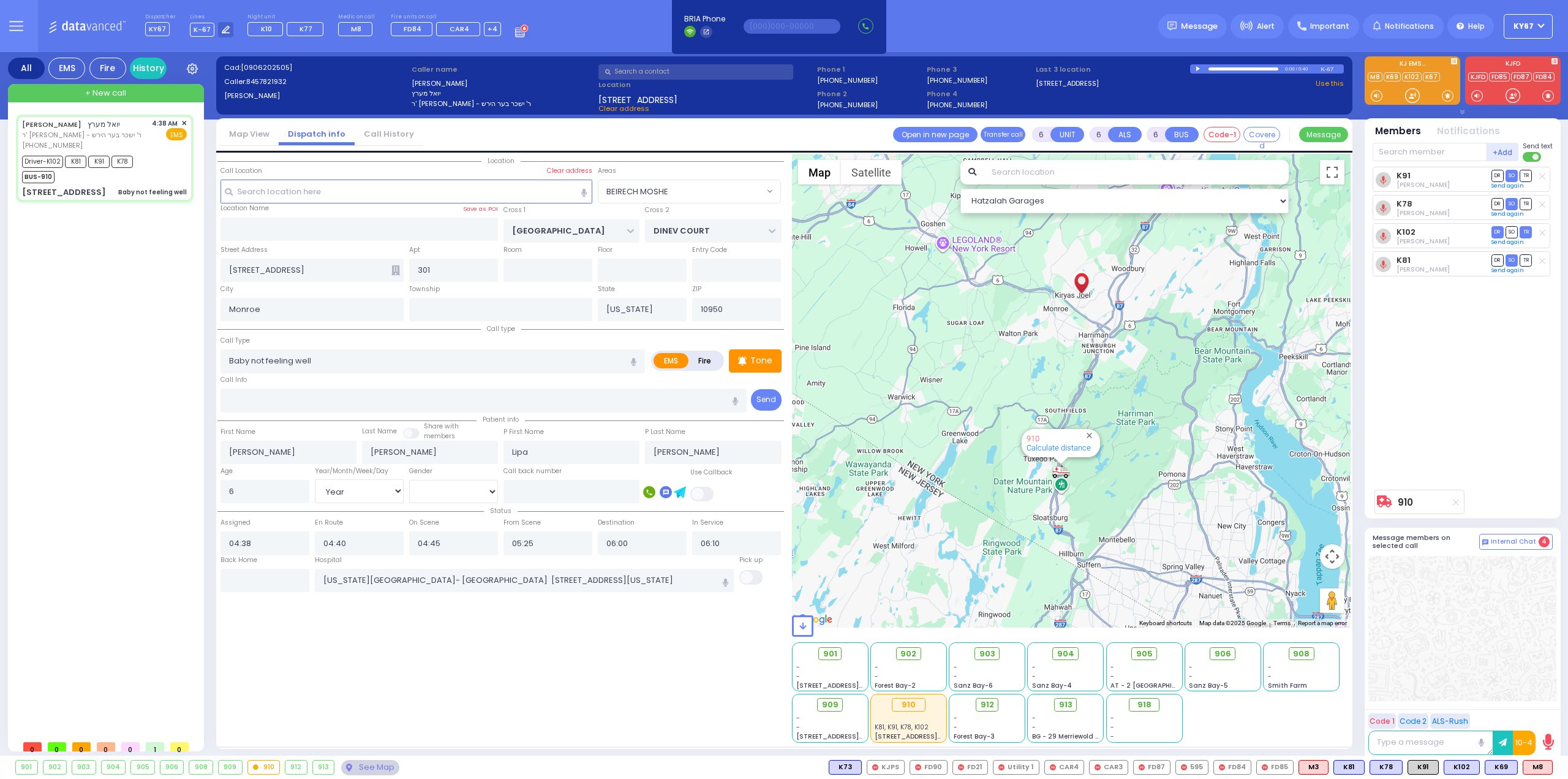
select select "Hatzalah Garages"
select select "BEIRECH MOSHE"
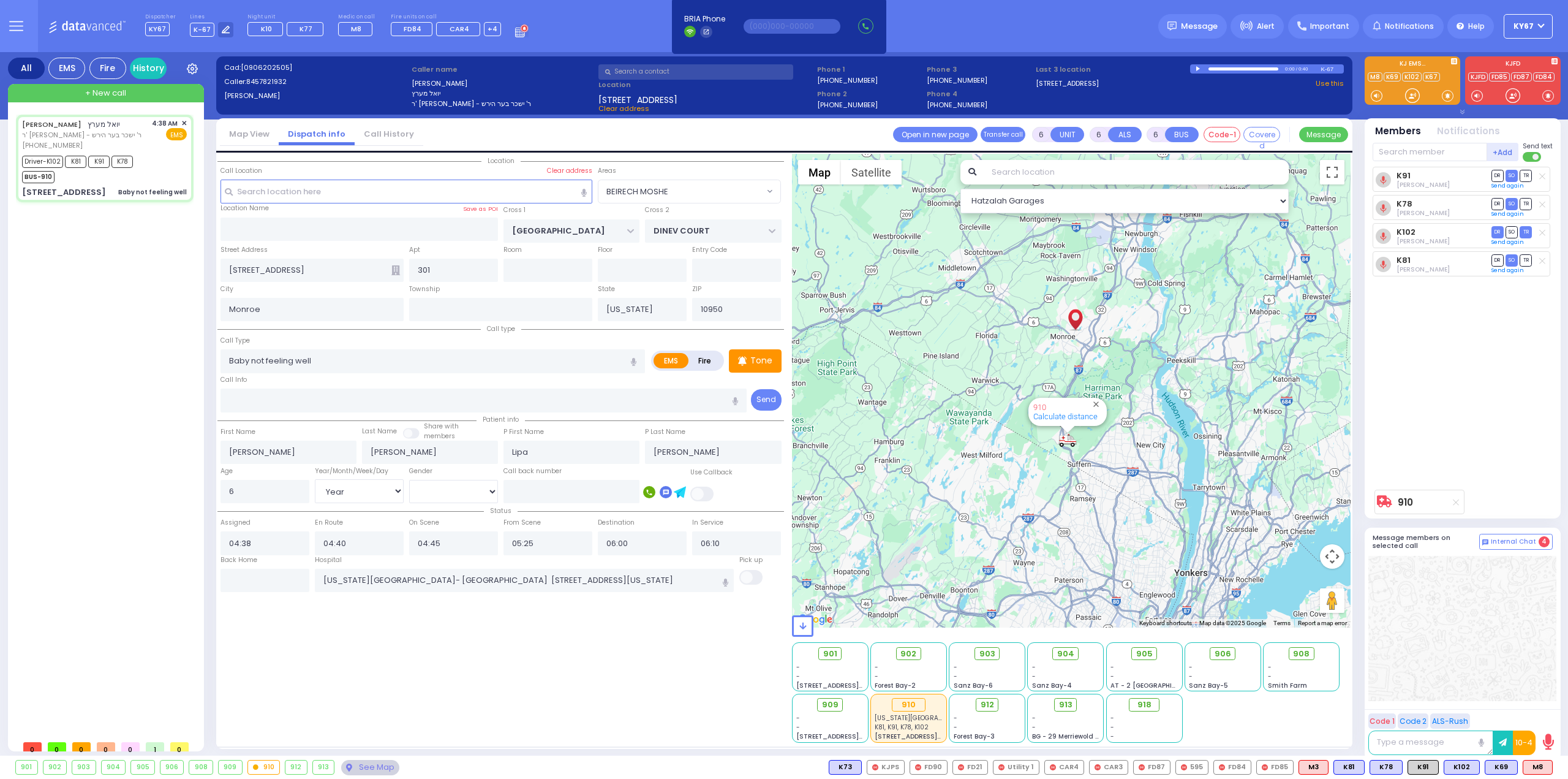
select select
radio input "true"
select select "Year"
select select "[DEMOGRAPHIC_DATA]"
select select "Hatzalah Garages"
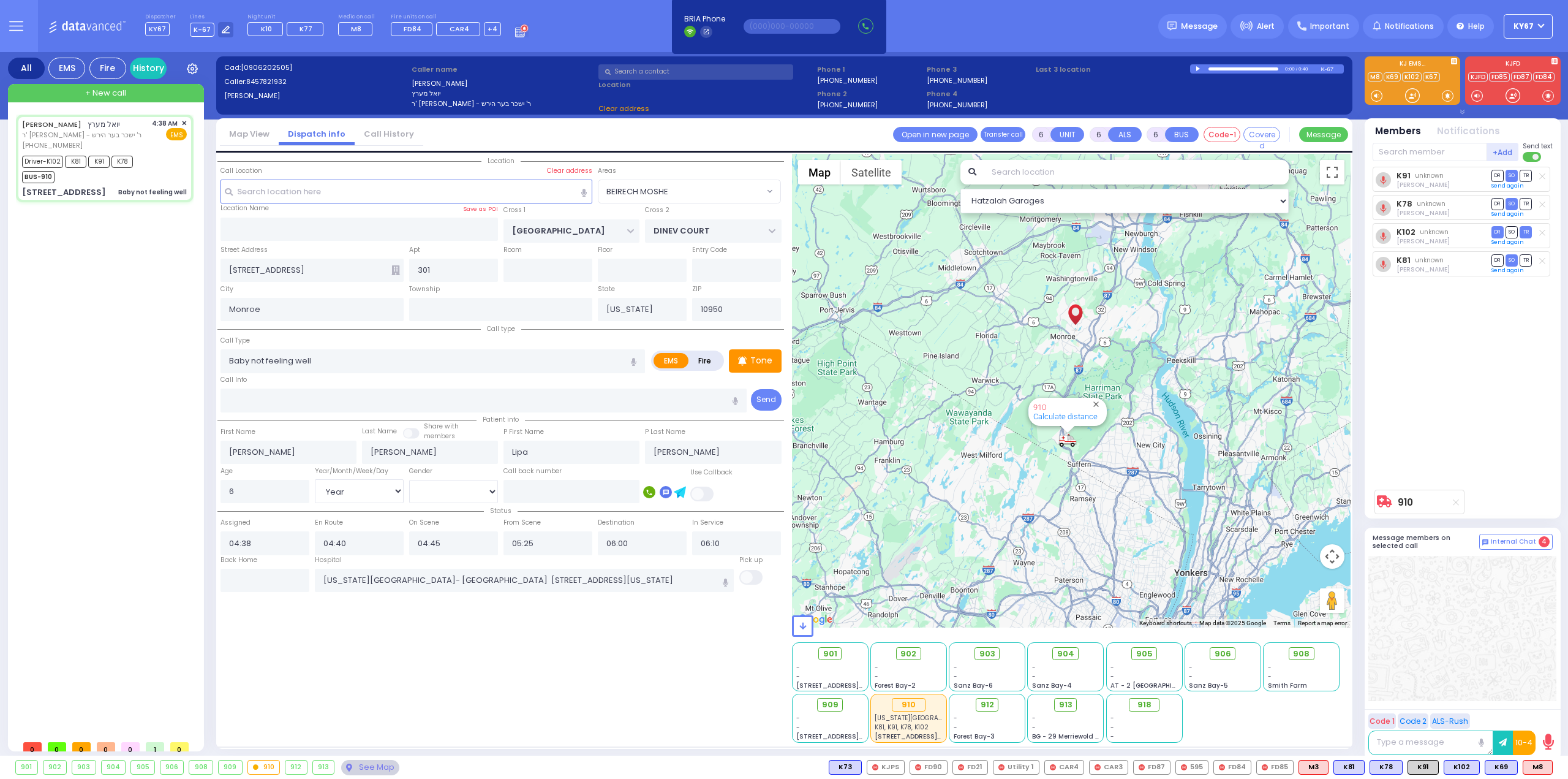
select select "BEIRECH MOSHE"
select select
radio input "true"
select select "Year"
select select "[DEMOGRAPHIC_DATA]"
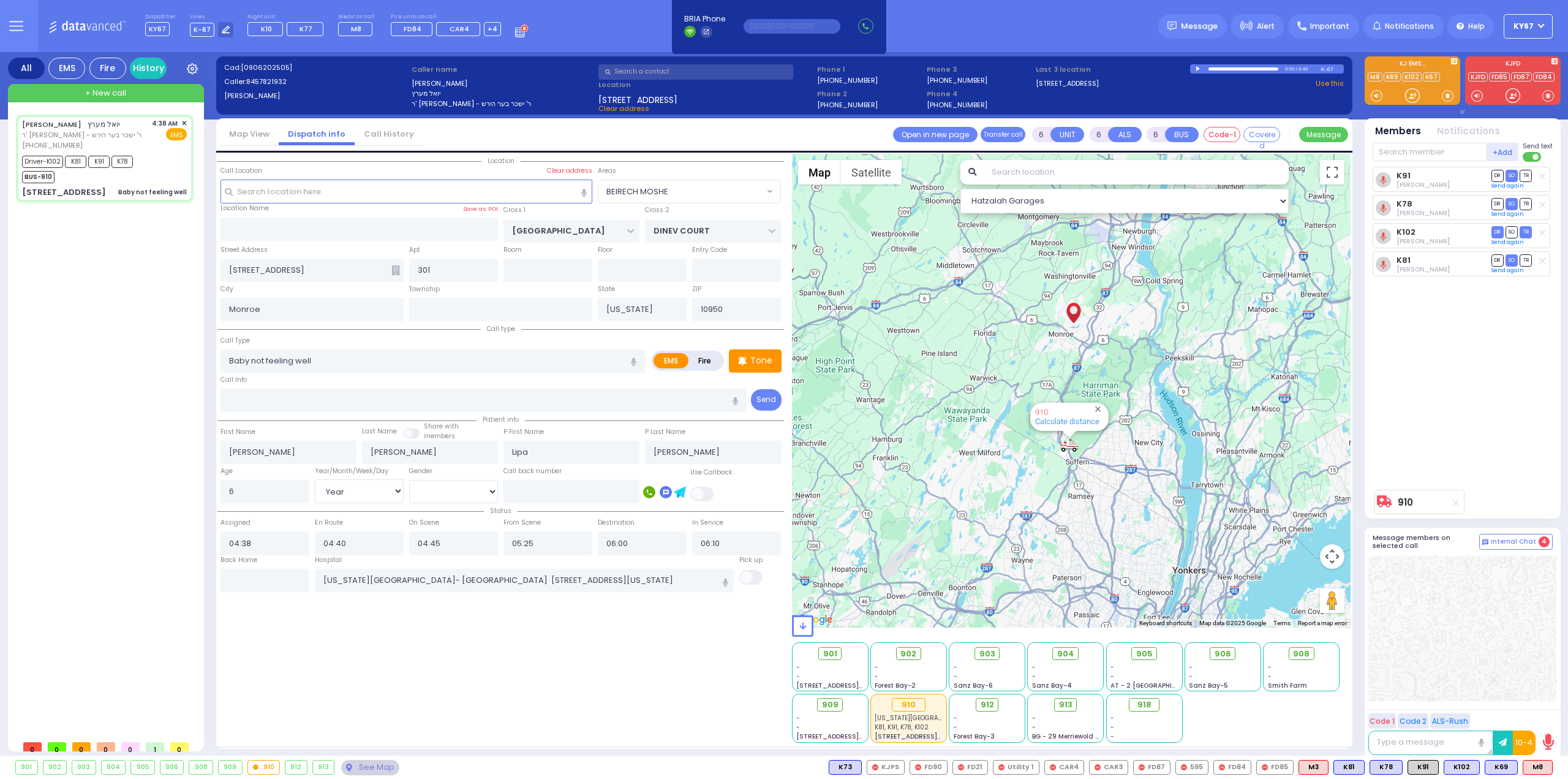
select select "Hatzalah Garages"
select select "BEIRECH MOSHE"
